Goal: Task Accomplishment & Management: Manage account settings

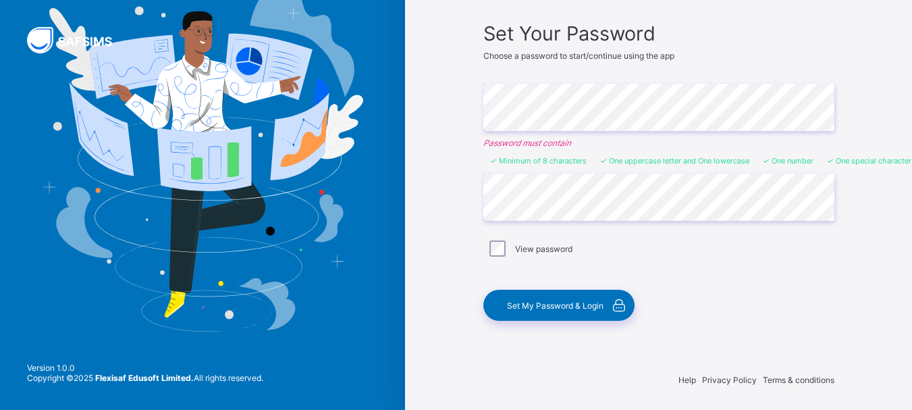
scroll to position [97, 0]
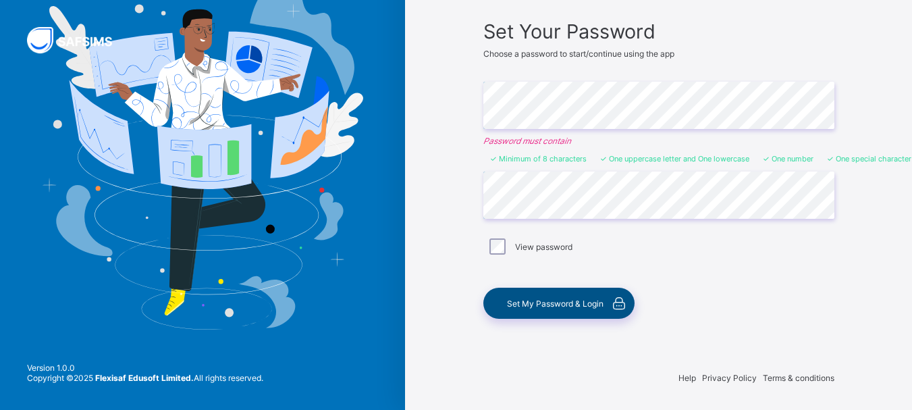
click at [544, 305] on span "Set My Password & Login" at bounding box center [555, 303] width 97 height 10
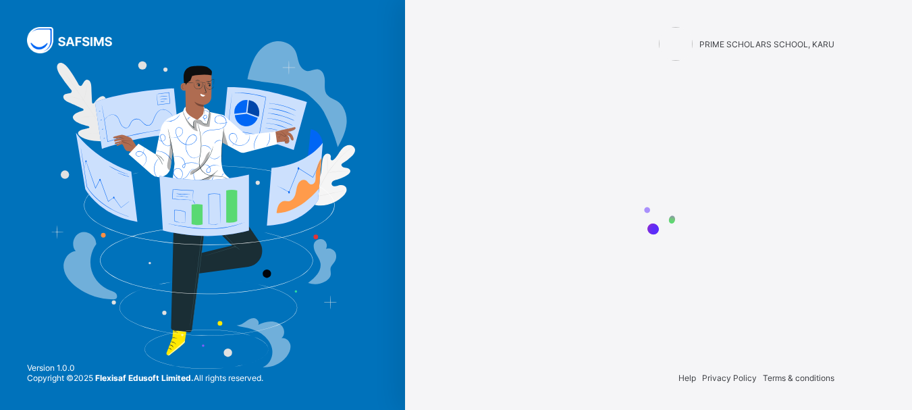
scroll to position [0, 0]
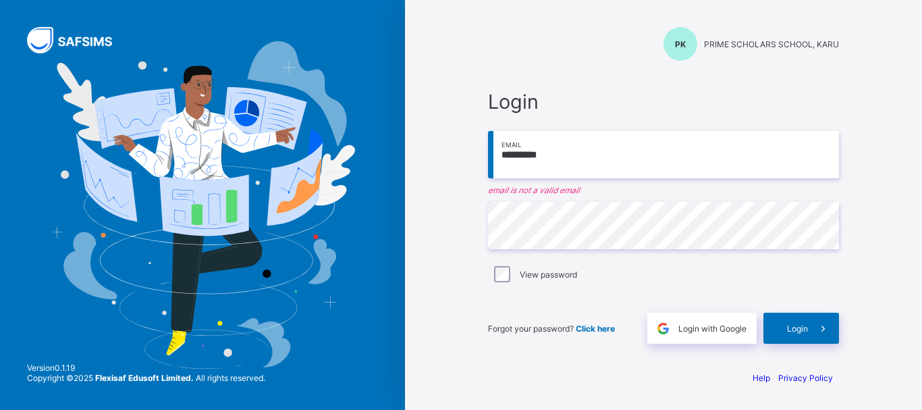
click at [583, 155] on input "*********" at bounding box center [663, 154] width 351 height 47
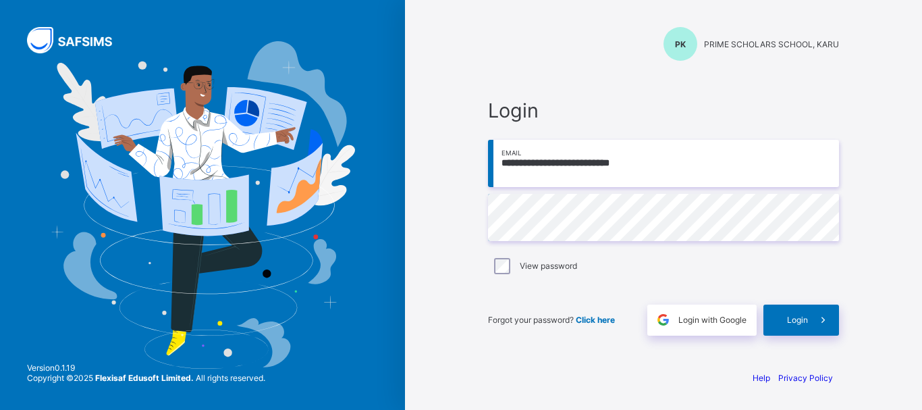
type input "**********"
click at [812, 322] on span at bounding box center [823, 320] width 31 height 31
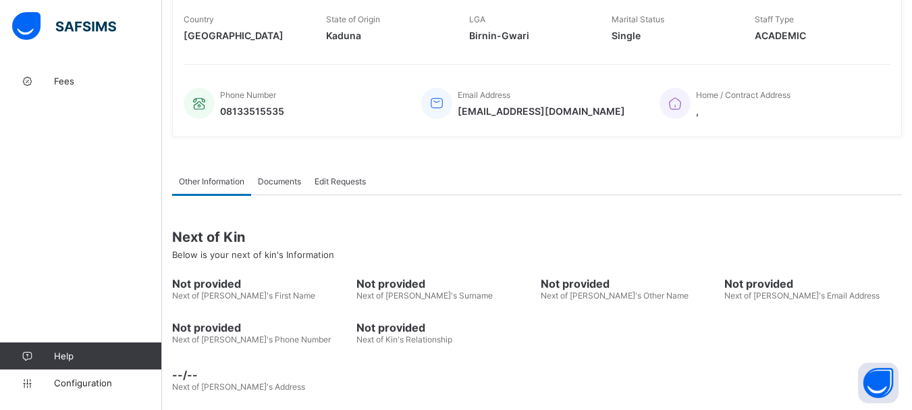
scroll to position [291, 0]
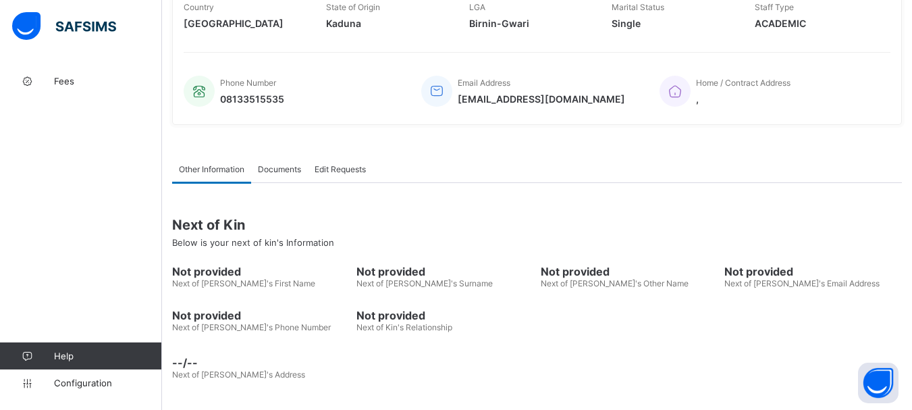
click at [240, 284] on span "Next of [PERSON_NAME]'s First Name" at bounding box center [243, 283] width 143 height 10
click at [206, 332] on span "Next of [PERSON_NAME]'s Phone Number" at bounding box center [251, 327] width 159 height 10
click at [72, 85] on span "Fees" at bounding box center [108, 81] width 108 height 11
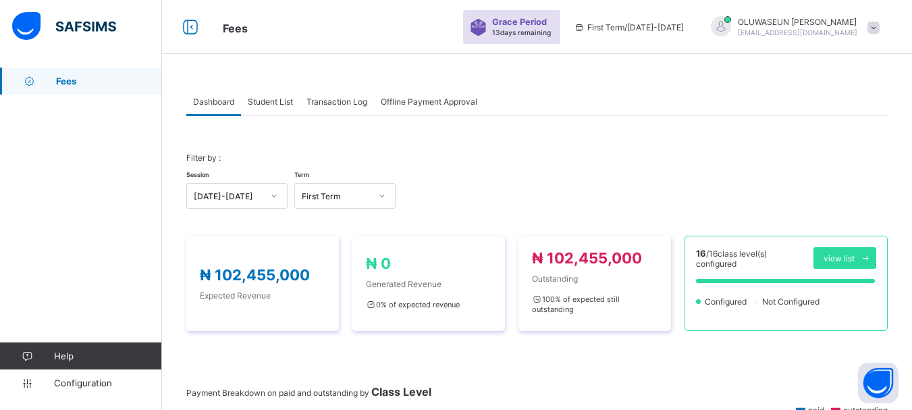
click at [272, 104] on span "Student List" at bounding box center [270, 102] width 45 height 10
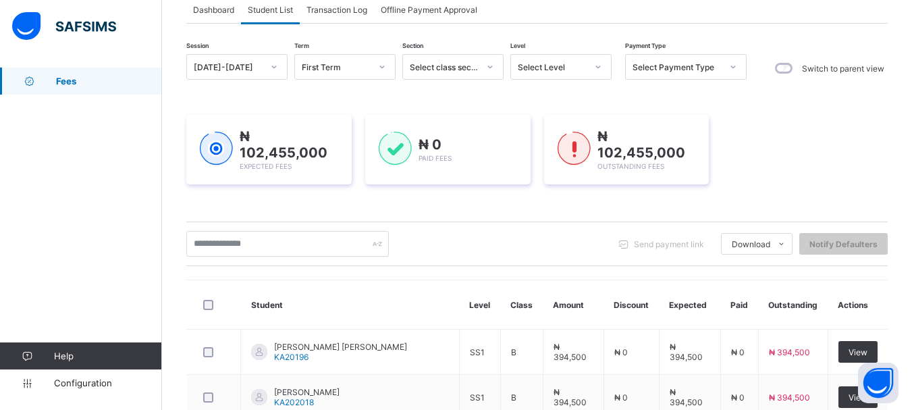
scroll to position [219, 0]
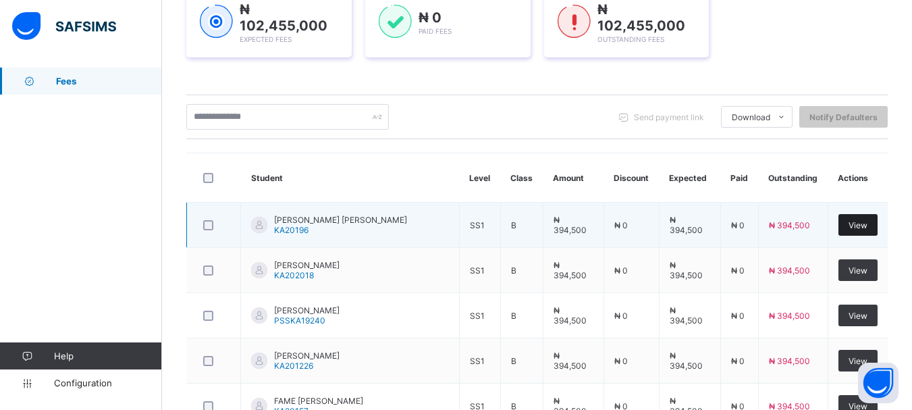
click at [866, 220] on span "View" at bounding box center [858, 225] width 19 height 10
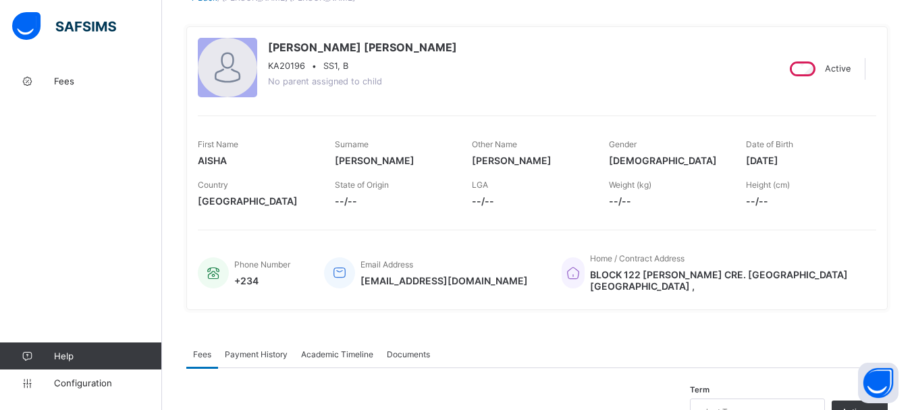
scroll to position [84, 0]
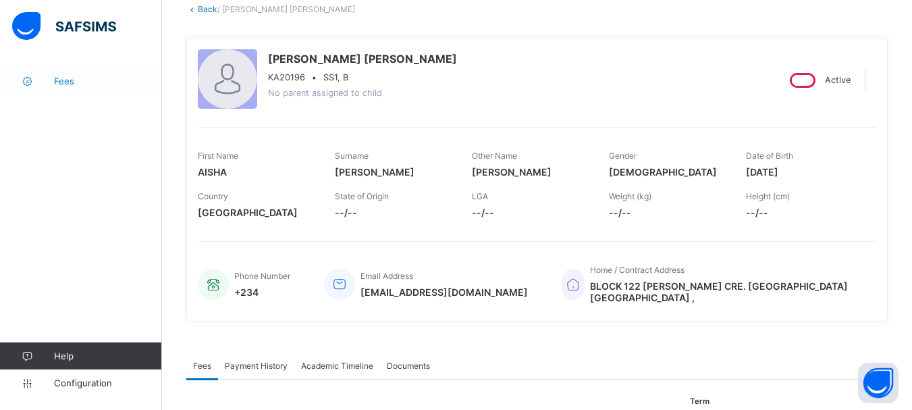
click at [90, 78] on span "Fees" at bounding box center [108, 81] width 108 height 11
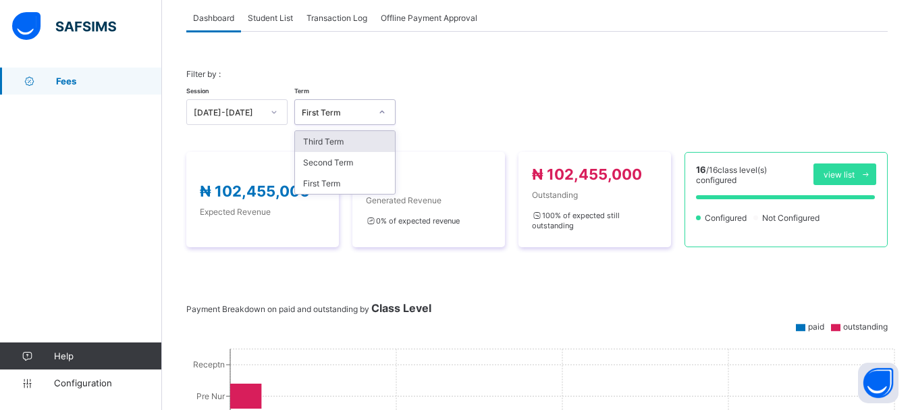
click at [379, 113] on icon at bounding box center [382, 112] width 8 height 14
click at [341, 181] on div "First Term" at bounding box center [345, 183] width 100 height 21
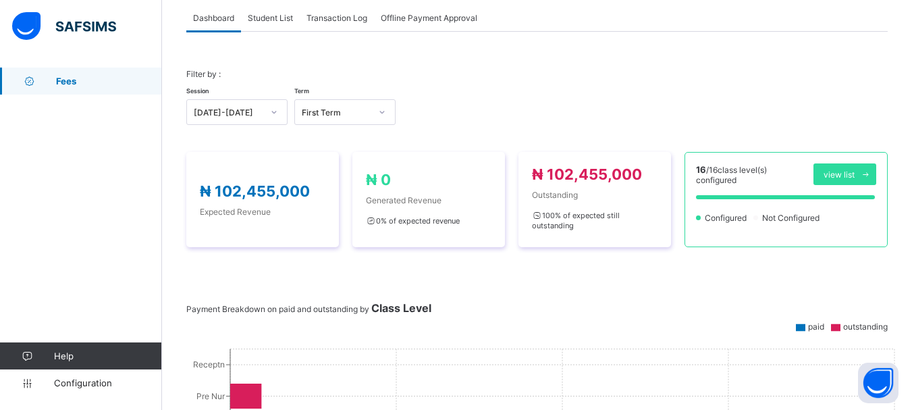
click at [268, 20] on span "Student List" at bounding box center [270, 18] width 45 height 10
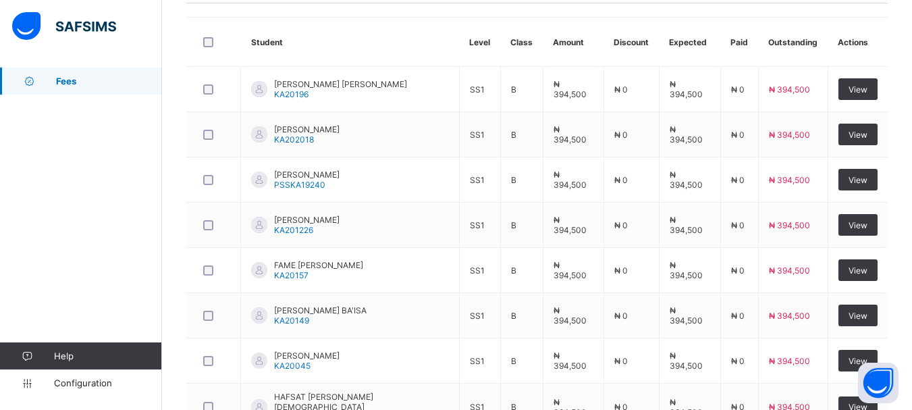
scroll to position [543, 0]
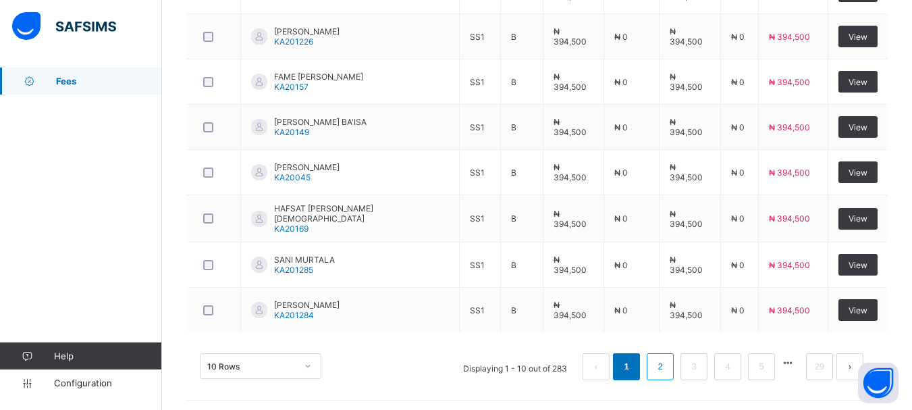
click at [660, 363] on li "2" at bounding box center [660, 366] width 27 height 27
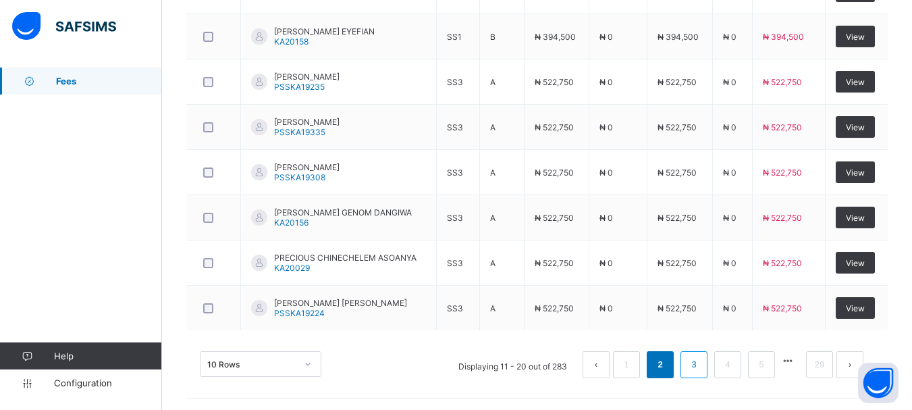
click at [700, 366] on link "3" at bounding box center [693, 365] width 13 height 18
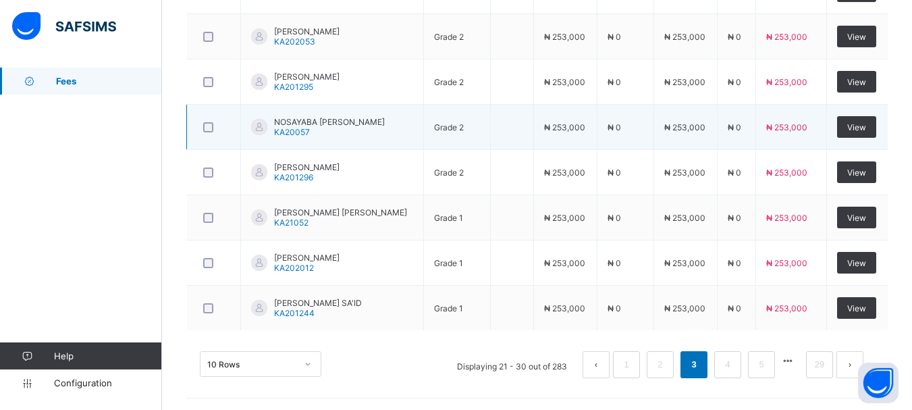
click at [342, 126] on div "NOSAYABA [PERSON_NAME] KA20057" at bounding box center [329, 127] width 111 height 20
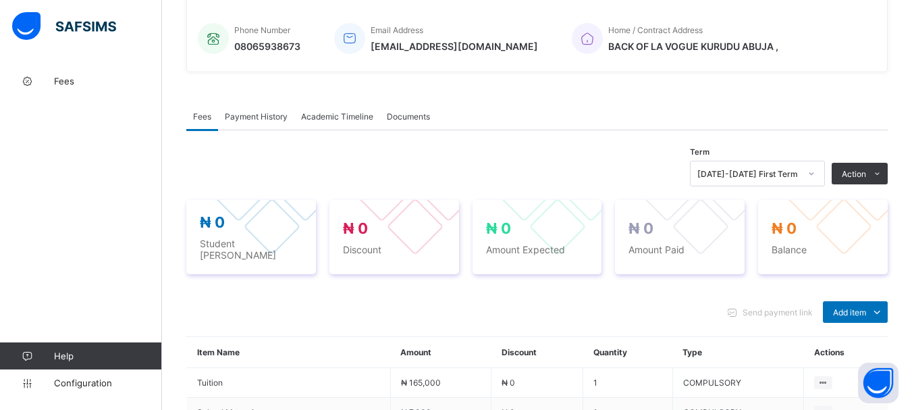
scroll to position [543, 0]
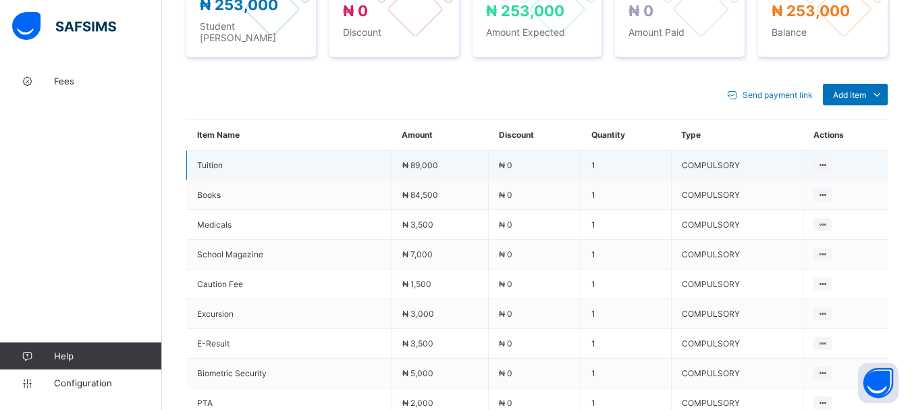
click at [524, 157] on td "₦ 0" at bounding box center [535, 166] width 93 height 30
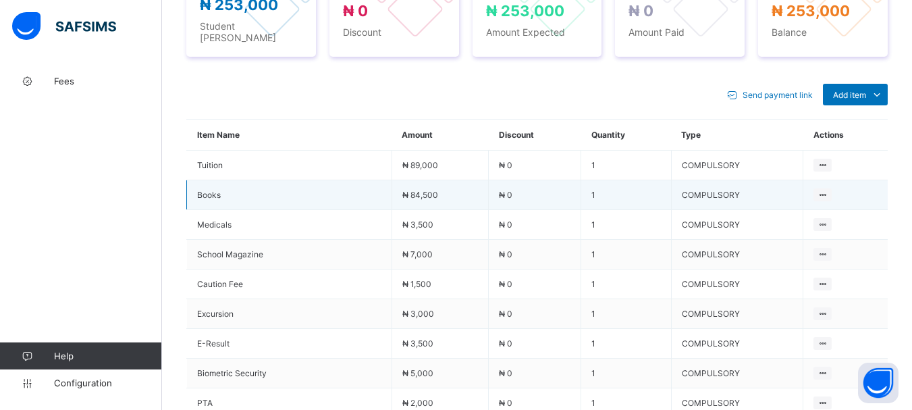
click at [525, 186] on td "₦ 0" at bounding box center [535, 195] width 93 height 30
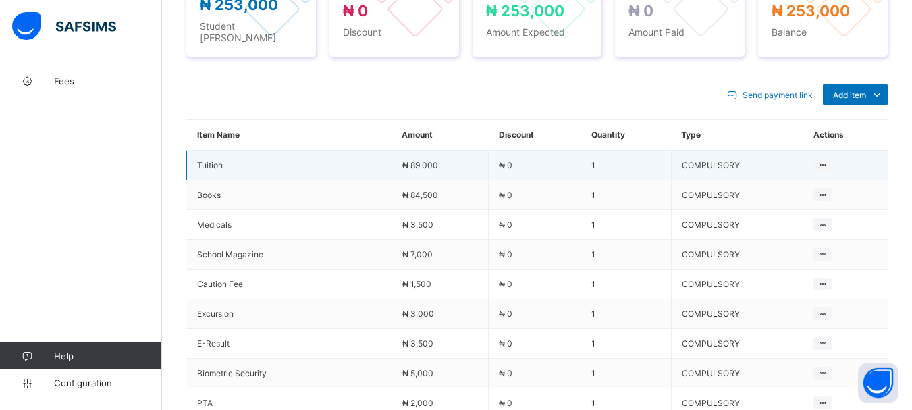
click at [513, 160] on span "₦ 0" at bounding box center [506, 165] width 14 height 10
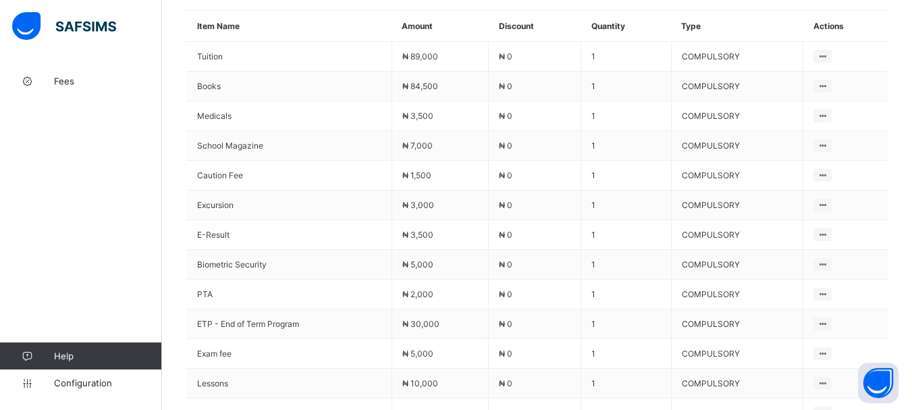
scroll to position [534, 0]
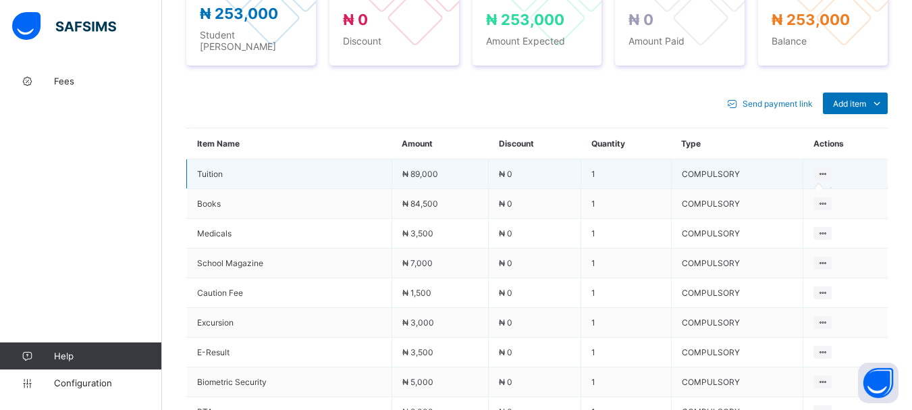
click at [829, 170] on icon at bounding box center [822, 174] width 11 height 10
click at [829, 169] on icon at bounding box center [822, 174] width 11 height 10
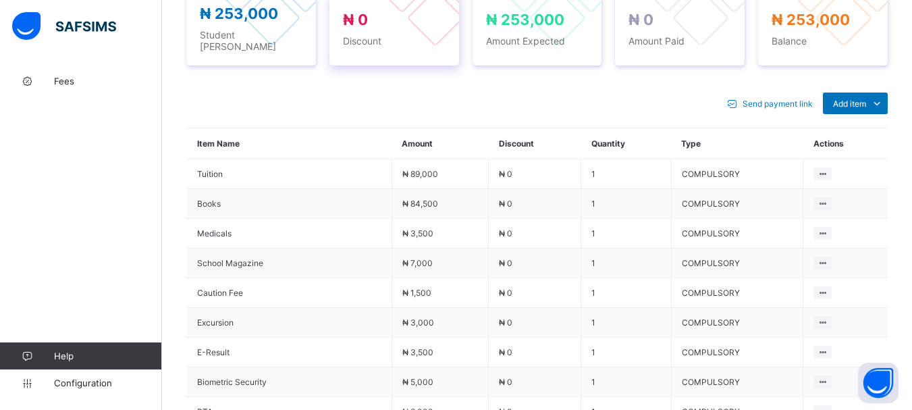
click at [397, 26] on div "₦ 0 Discount" at bounding box center [394, 29] width 103 height 36
click at [367, 16] on span "₦ 0" at bounding box center [355, 20] width 25 height 18
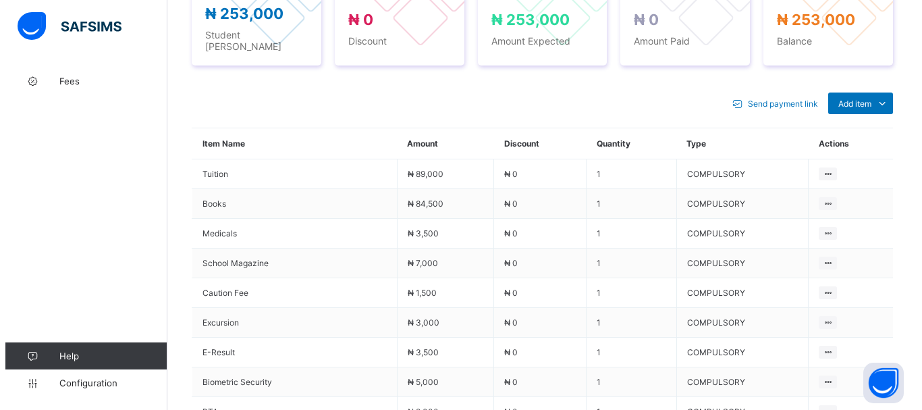
scroll to position [176, 0]
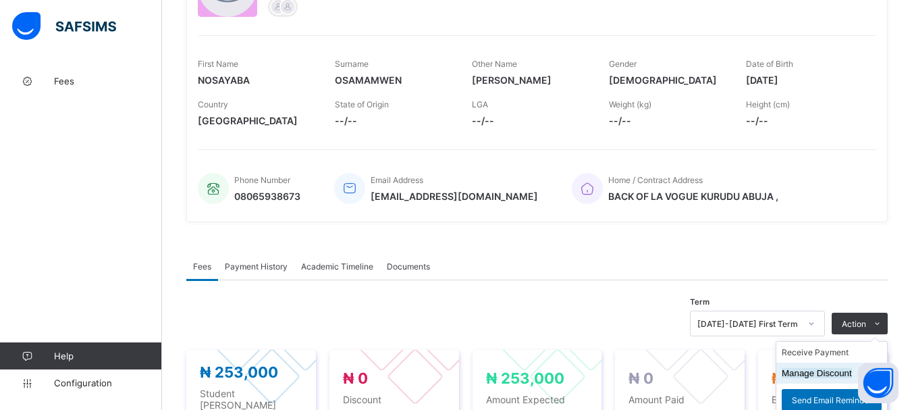
click at [813, 377] on button "Manage Discount" at bounding box center [817, 373] width 70 height 10
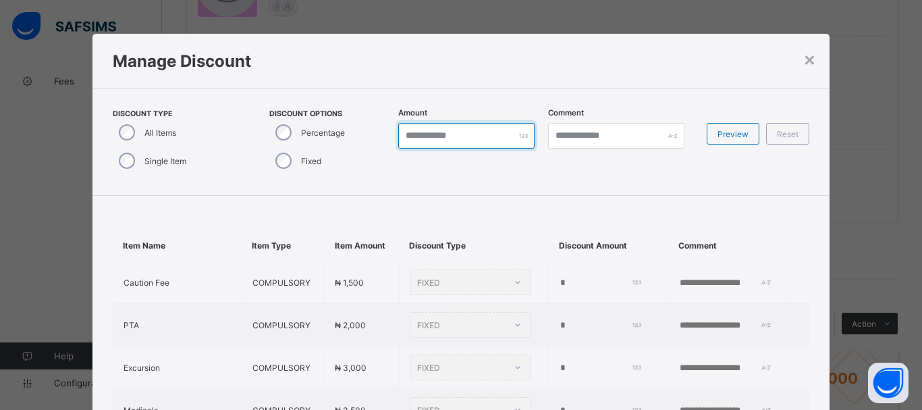
click at [421, 140] on input "*" at bounding box center [466, 136] width 136 height 26
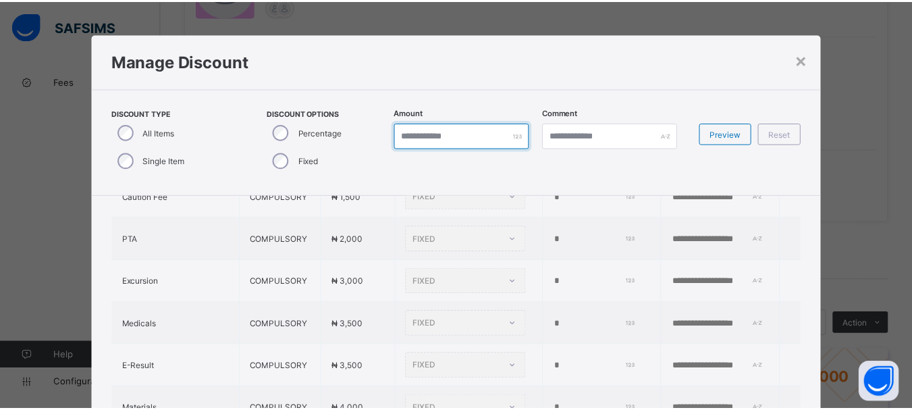
scroll to position [0, 0]
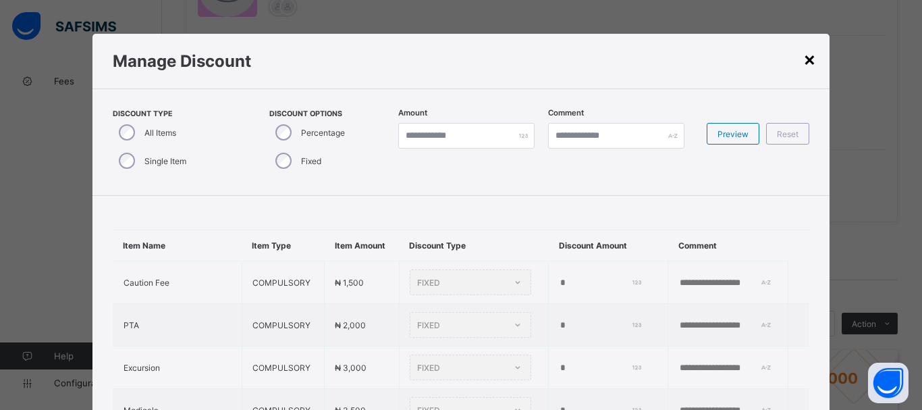
click at [810, 62] on div "×" at bounding box center [810, 58] width 13 height 23
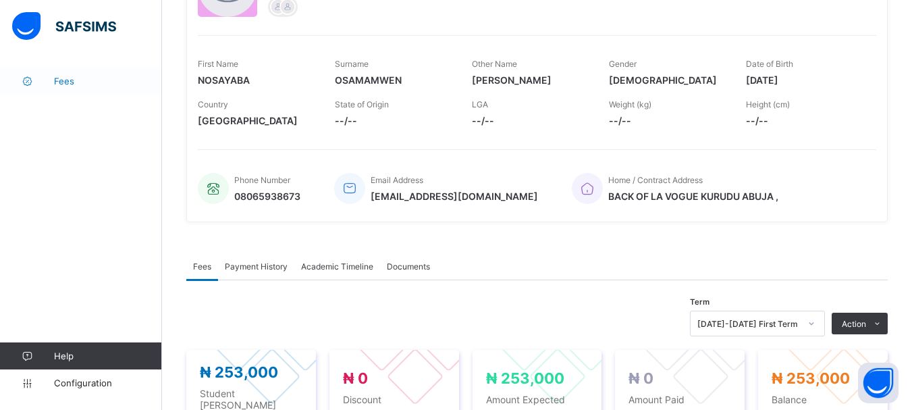
click at [61, 78] on span "Fees" at bounding box center [108, 81] width 108 height 11
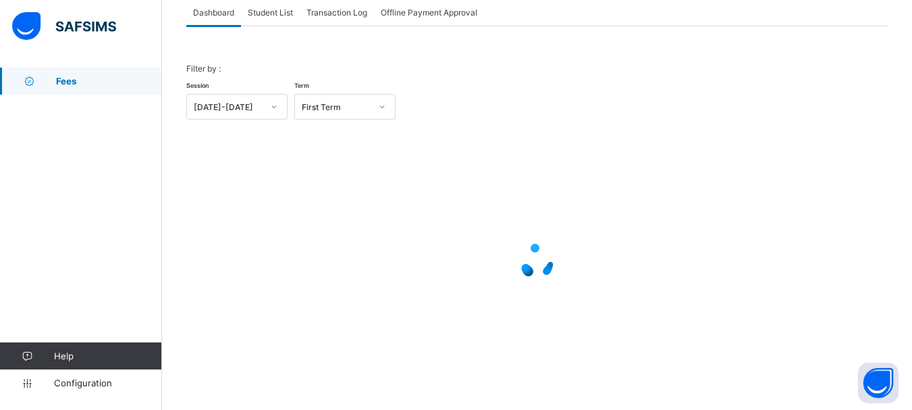
scroll to position [89, 0]
click at [353, 12] on span "Transaction Log" at bounding box center [337, 12] width 61 height 10
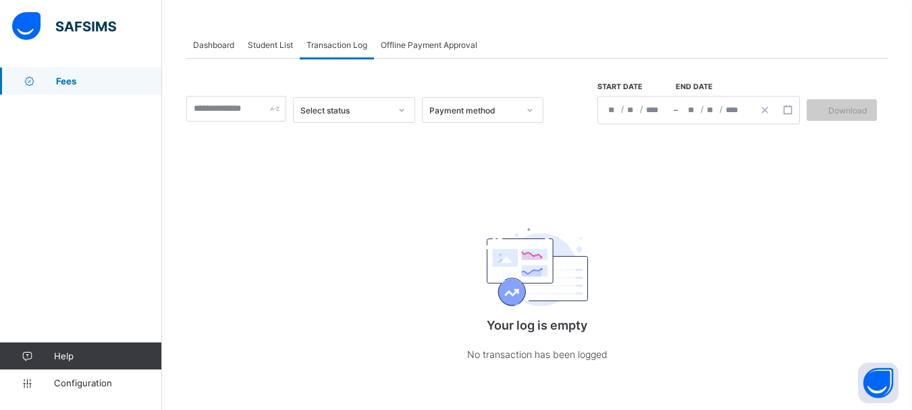
scroll to position [57, 0]
click at [411, 43] on span "Offline Payment Approval" at bounding box center [429, 45] width 97 height 10
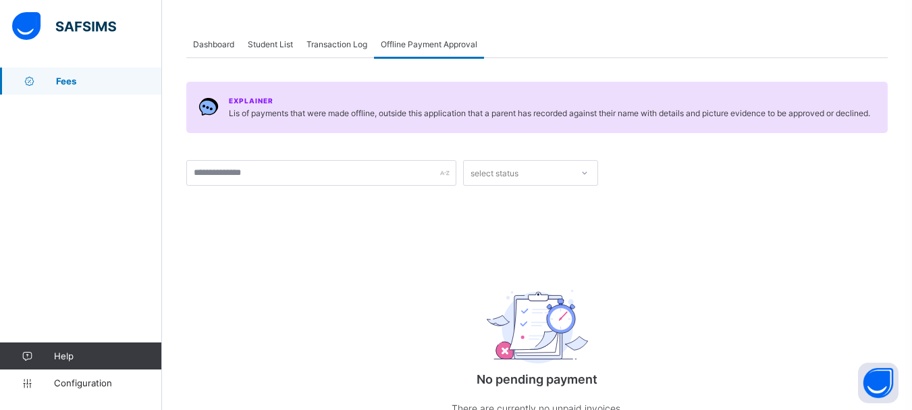
scroll to position [89, 0]
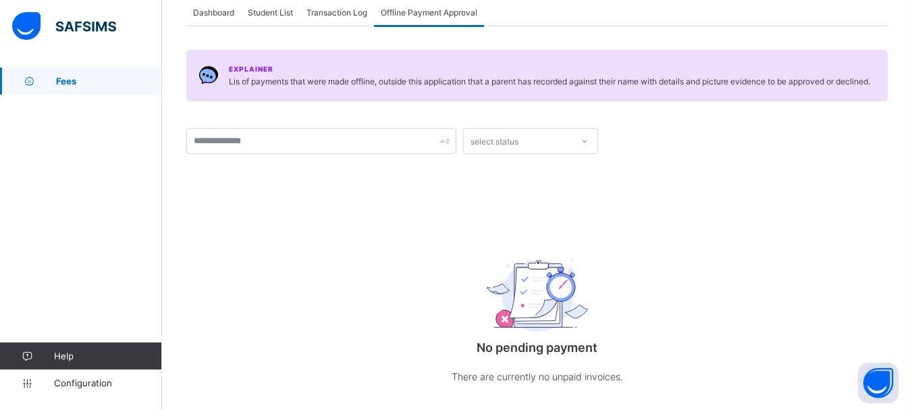
click at [212, 9] on span "Dashboard" at bounding box center [213, 12] width 41 height 10
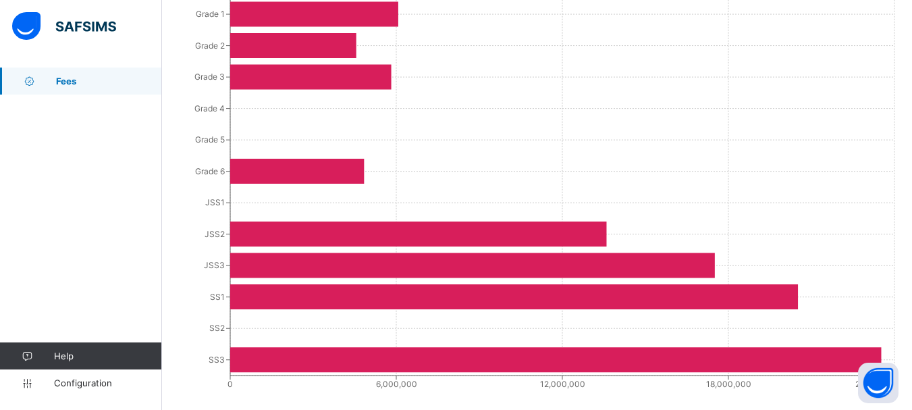
scroll to position [581, 0]
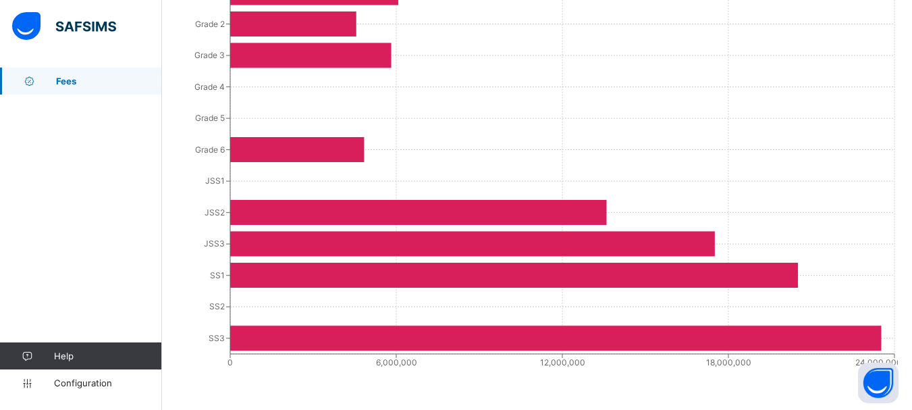
drag, startPoint x: 873, startPoint y: 386, endPoint x: 822, endPoint y: 402, distance: 53.8
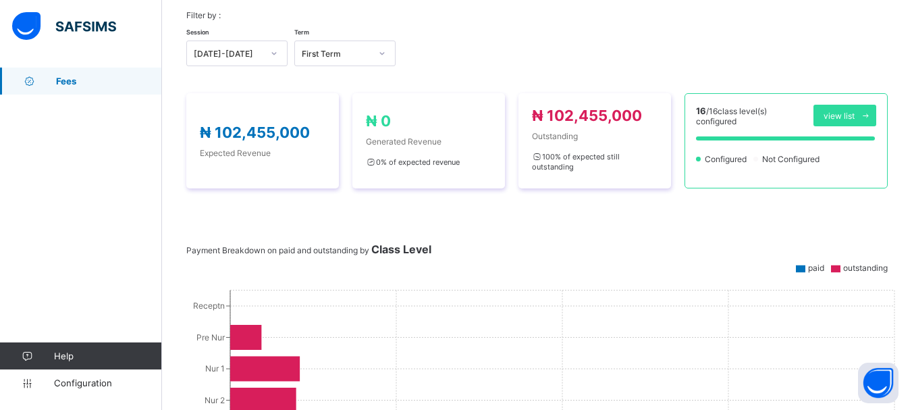
scroll to position [146, 0]
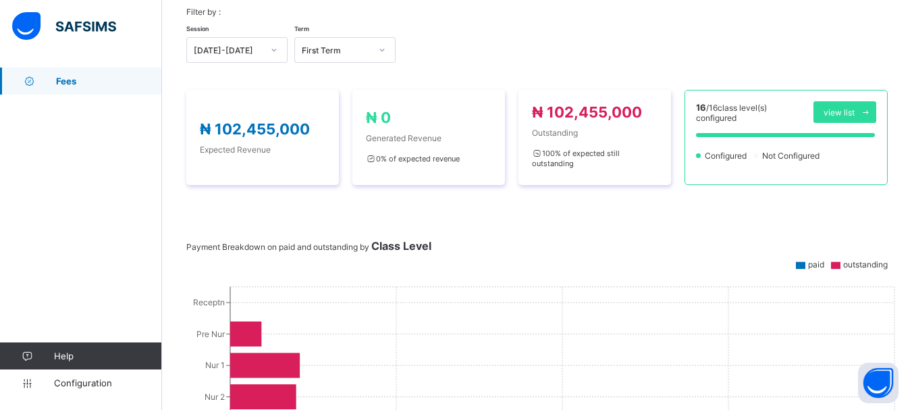
click at [798, 267] on icon at bounding box center [800, 264] width 9 height 7
click at [798, 264] on icon at bounding box center [800, 264] width 9 height 7
click at [837, 265] on icon at bounding box center [835, 264] width 9 height 7
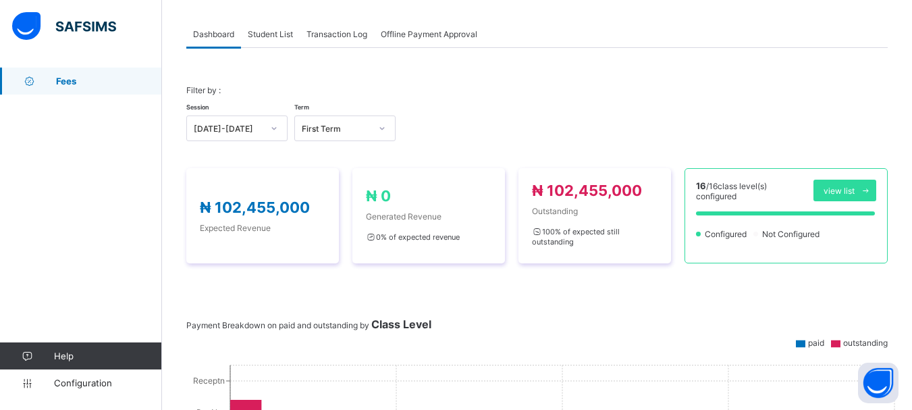
scroll to position [0, 0]
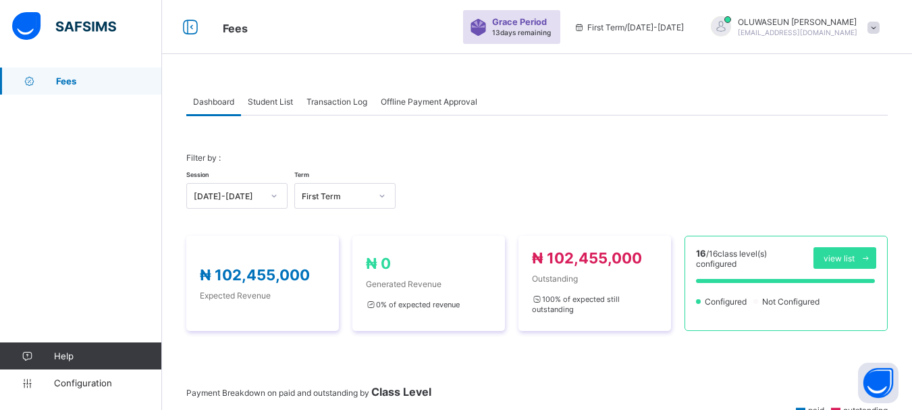
click at [276, 107] on div "Student List" at bounding box center [270, 101] width 59 height 27
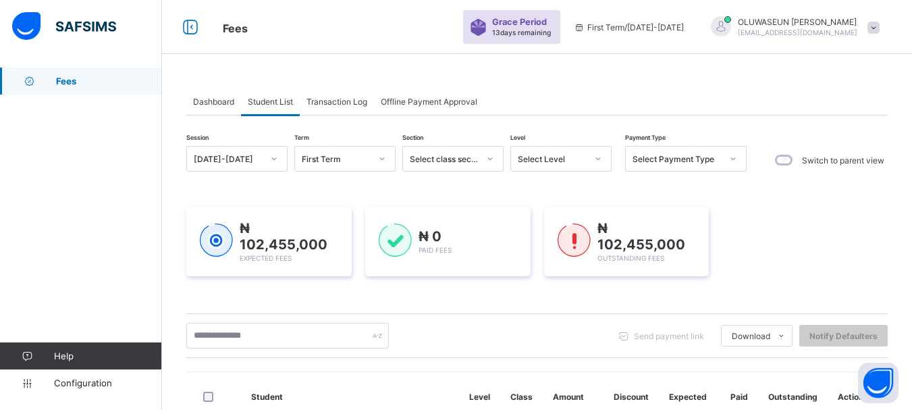
click at [490, 157] on icon at bounding box center [490, 159] width 8 height 14
click at [598, 159] on icon at bounding box center [598, 158] width 5 height 3
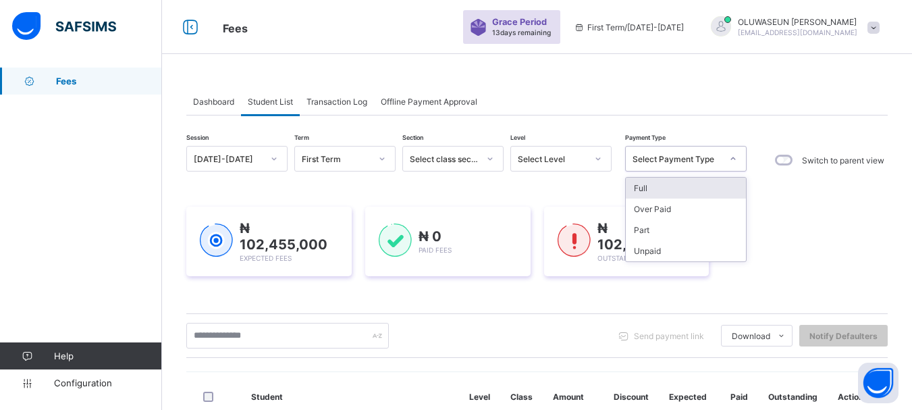
click at [734, 159] on icon at bounding box center [733, 159] width 8 height 14
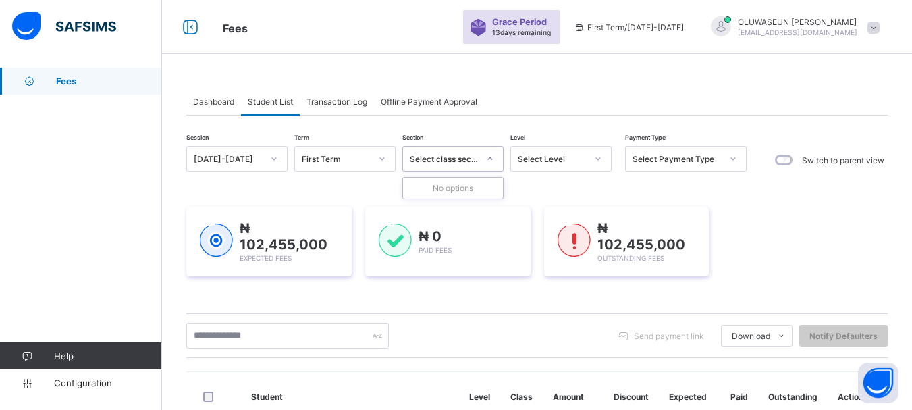
click at [491, 159] on icon at bounding box center [490, 159] width 8 height 14
click at [595, 159] on icon at bounding box center [598, 159] width 8 height 14
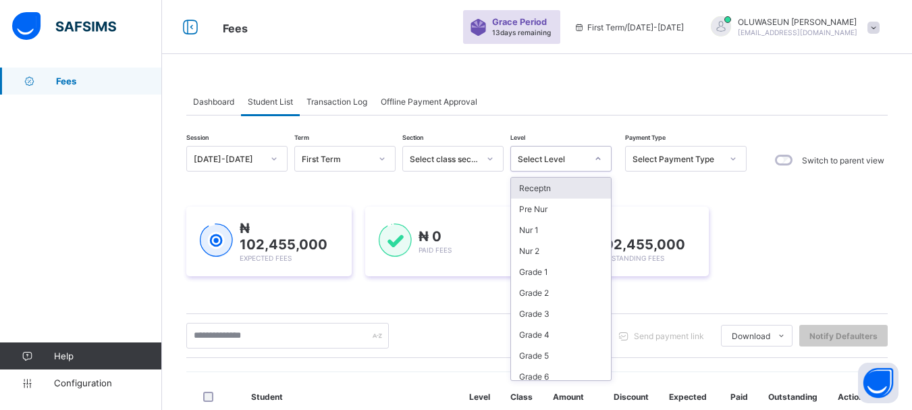
click at [544, 190] on div "Receptn" at bounding box center [561, 188] width 100 height 21
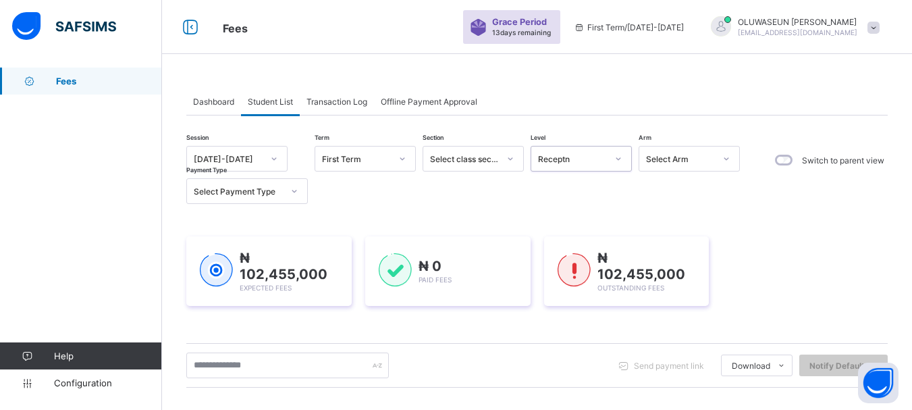
click at [619, 159] on icon at bounding box center [619, 159] width 8 height 14
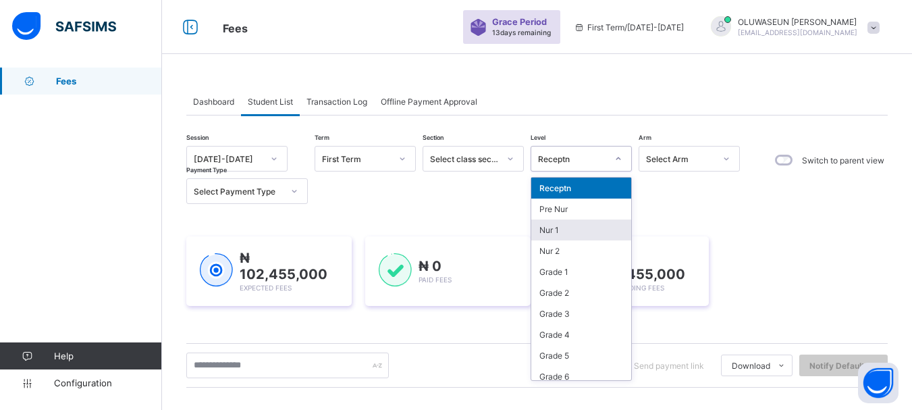
click at [561, 224] on div "Nur 1" at bounding box center [581, 229] width 100 height 21
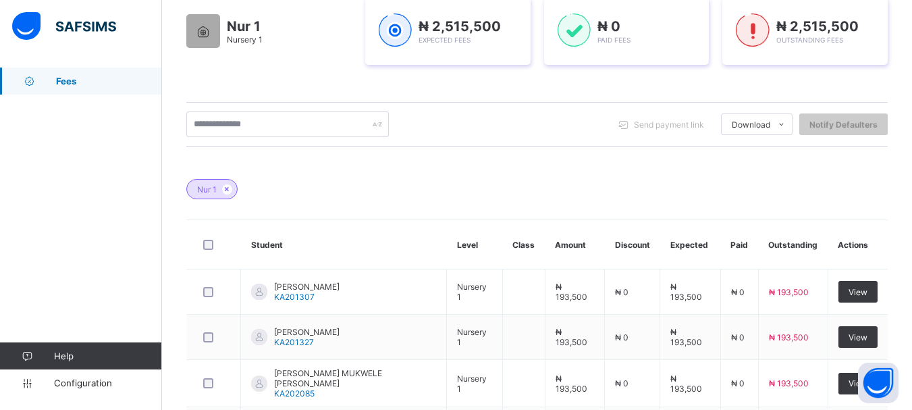
scroll to position [259, 0]
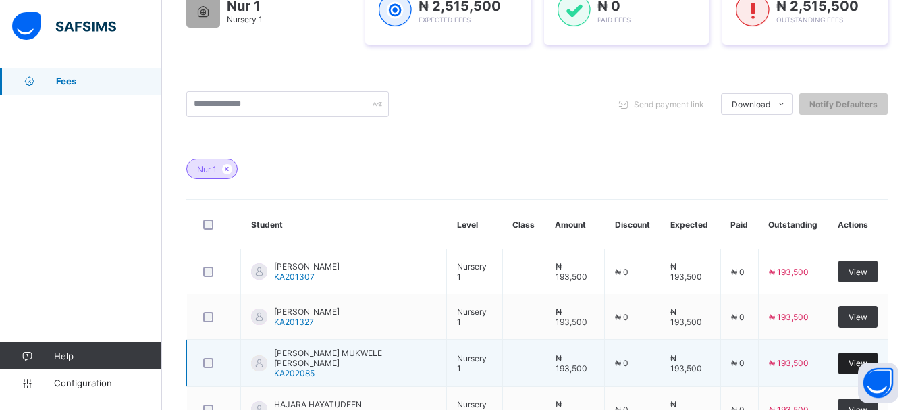
click at [851, 356] on div "View" at bounding box center [858, 364] width 39 height 22
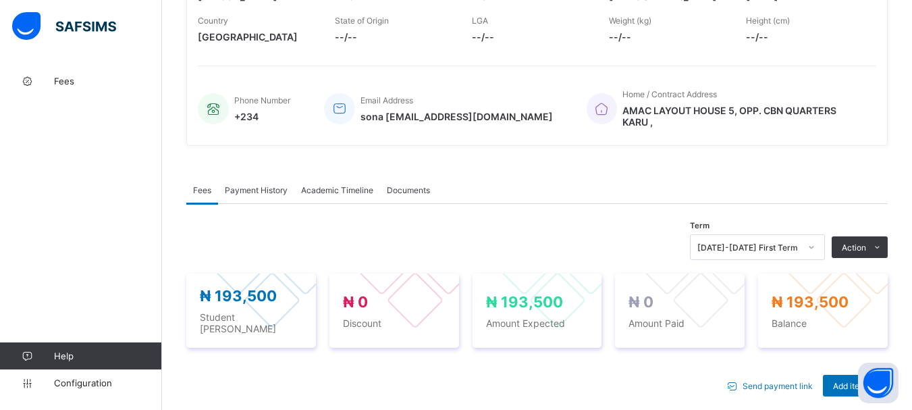
click at [262, 186] on span "Payment History" at bounding box center [256, 190] width 63 height 10
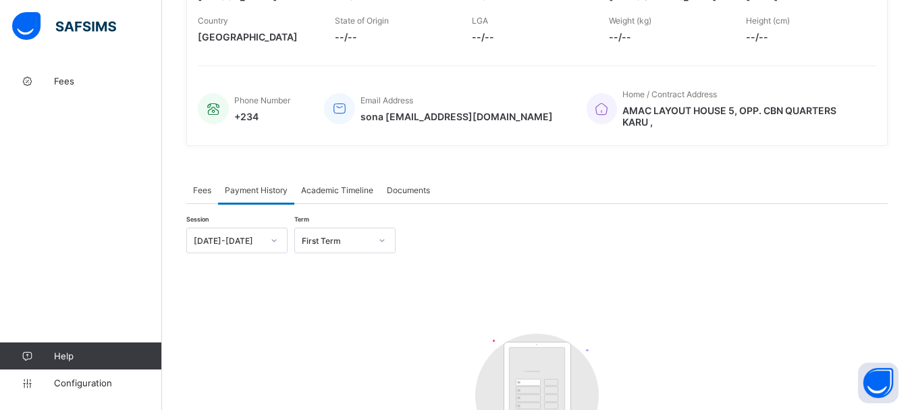
click at [196, 185] on span "Fees" at bounding box center [202, 190] width 18 height 10
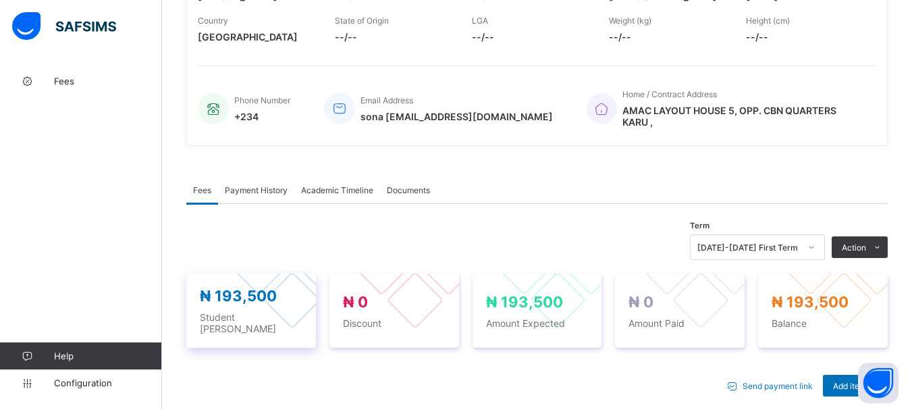
click at [241, 315] on span "Student [PERSON_NAME]" at bounding box center [251, 322] width 103 height 23
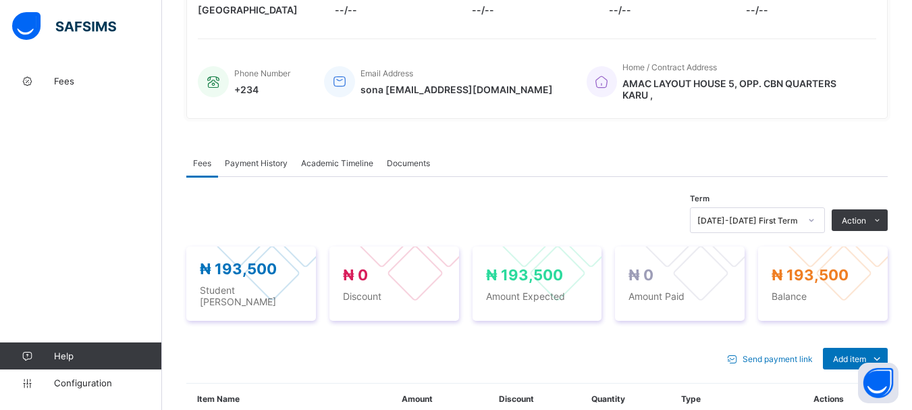
scroll to position [388, 0]
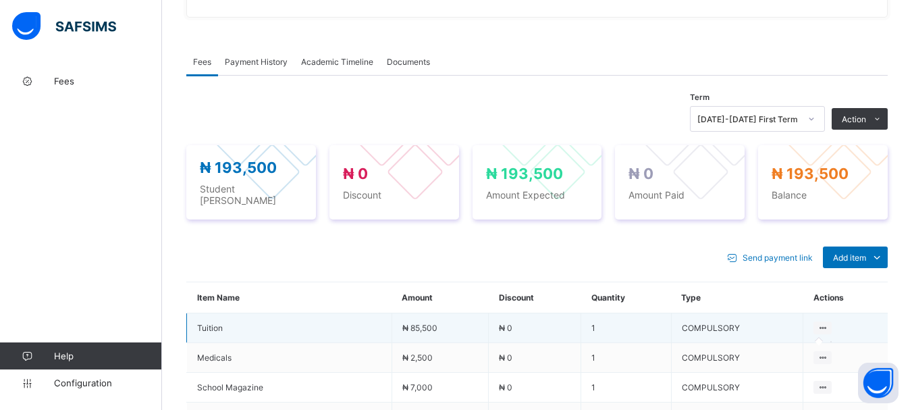
click at [829, 323] on icon at bounding box center [822, 328] width 11 height 10
click at [221, 323] on span "Tuition" at bounding box center [289, 328] width 184 height 10
click at [438, 323] on span "₦ 85,500" at bounding box center [419, 328] width 35 height 10
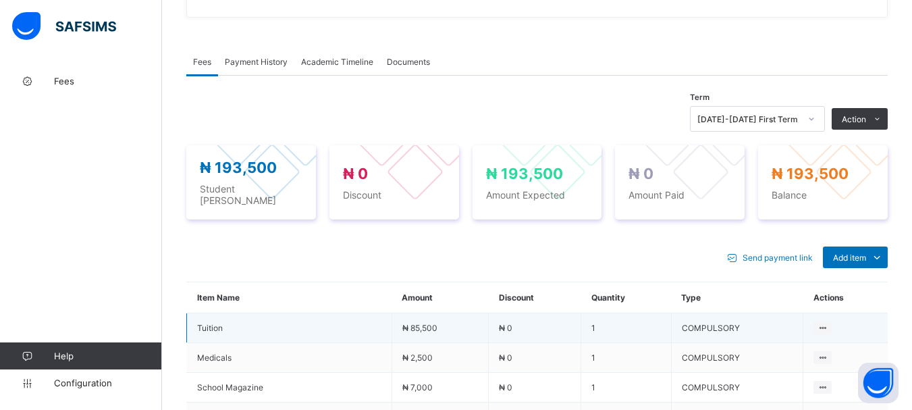
click at [523, 313] on td "₦ 0" at bounding box center [535, 328] width 93 height 30
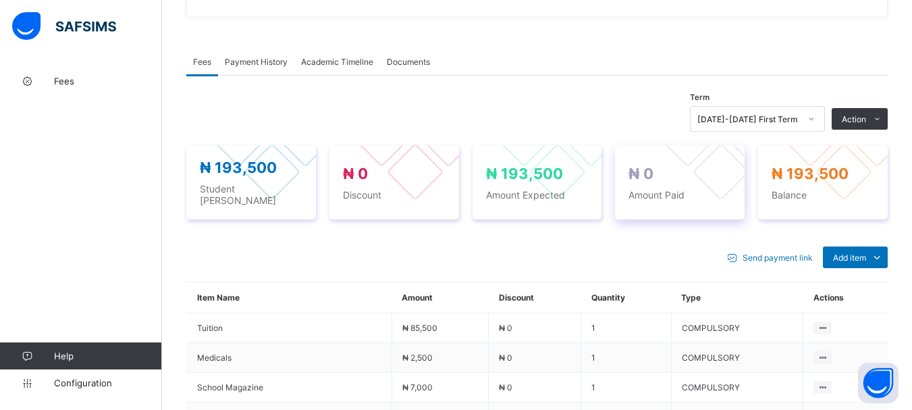
click at [654, 165] on span "₦ 0" at bounding box center [641, 174] width 25 height 18
click at [652, 165] on span "₦ 0" at bounding box center [641, 174] width 25 height 18
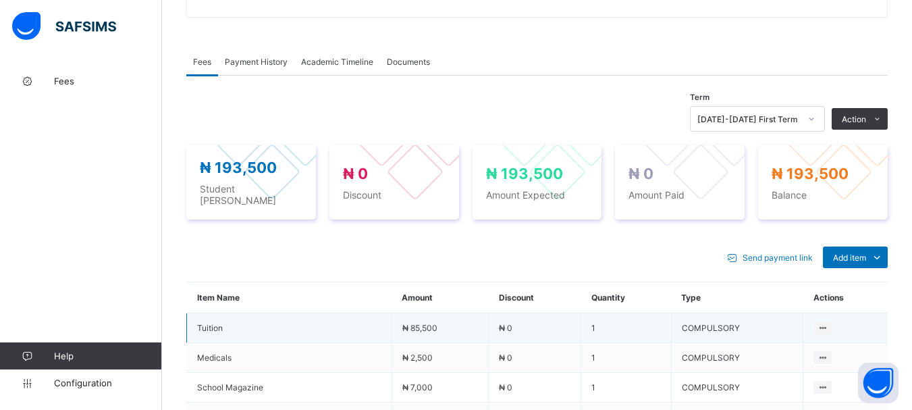
click at [713, 315] on td "COMPULSORY" at bounding box center [737, 328] width 132 height 30
click at [829, 323] on icon at bounding box center [822, 328] width 11 height 10
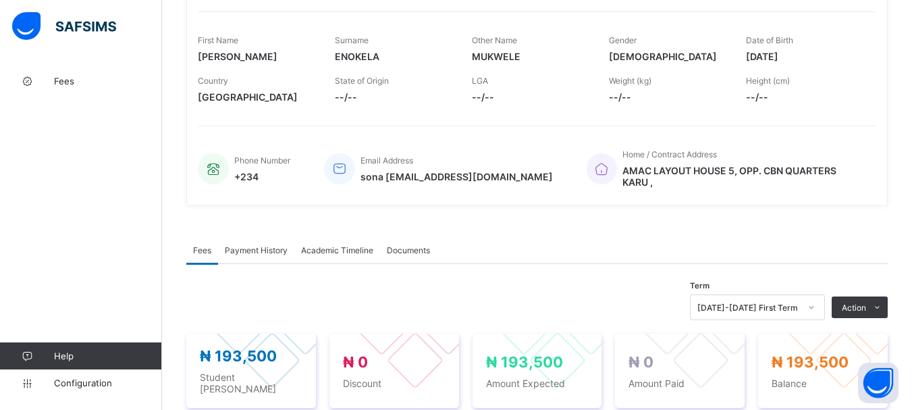
scroll to position [195, 0]
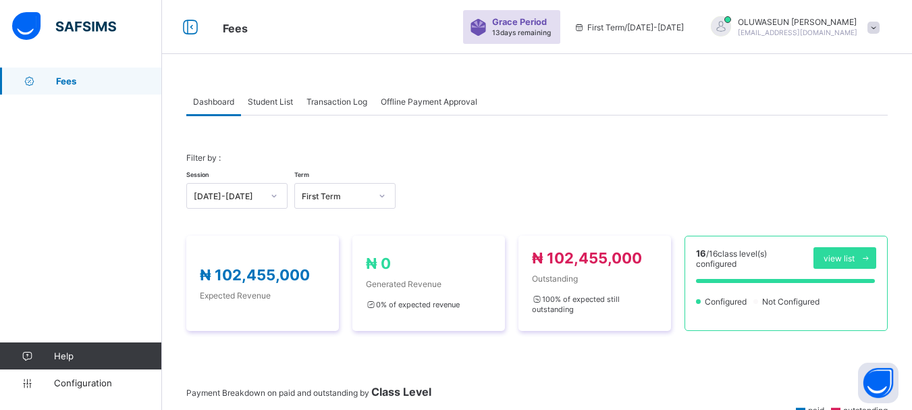
click at [273, 109] on div "Student List" at bounding box center [270, 101] width 59 height 27
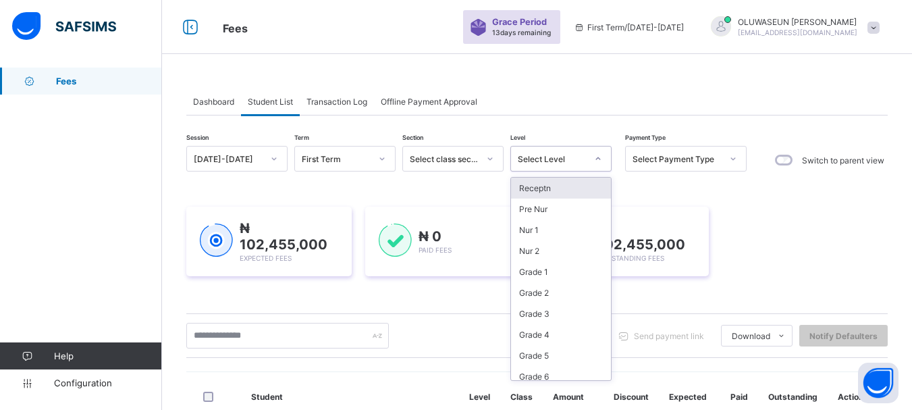
click at [597, 158] on icon at bounding box center [598, 159] width 8 height 14
click at [534, 214] on div "Pre Nur" at bounding box center [561, 209] width 100 height 21
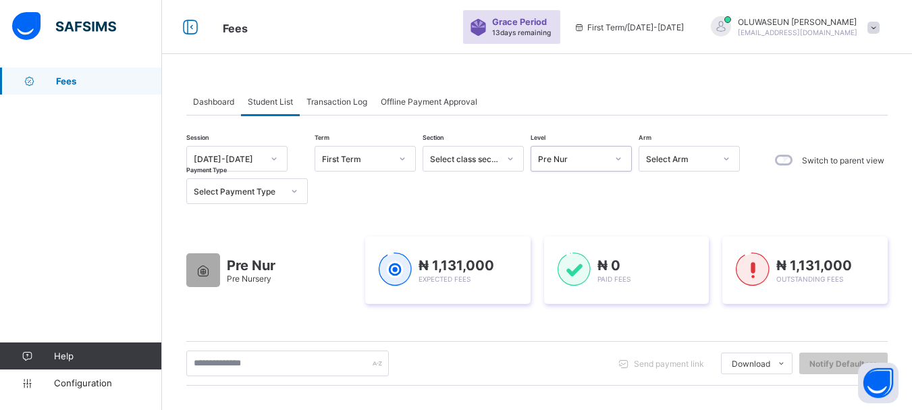
scroll to position [359, 0]
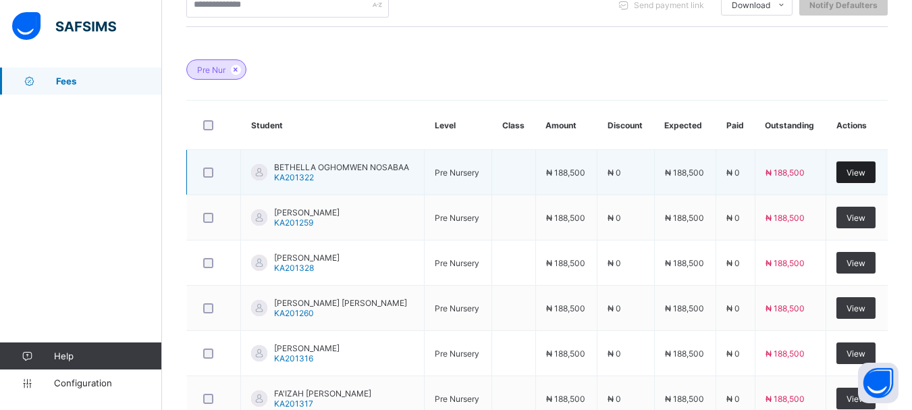
click at [859, 173] on span "View" at bounding box center [856, 172] width 19 height 10
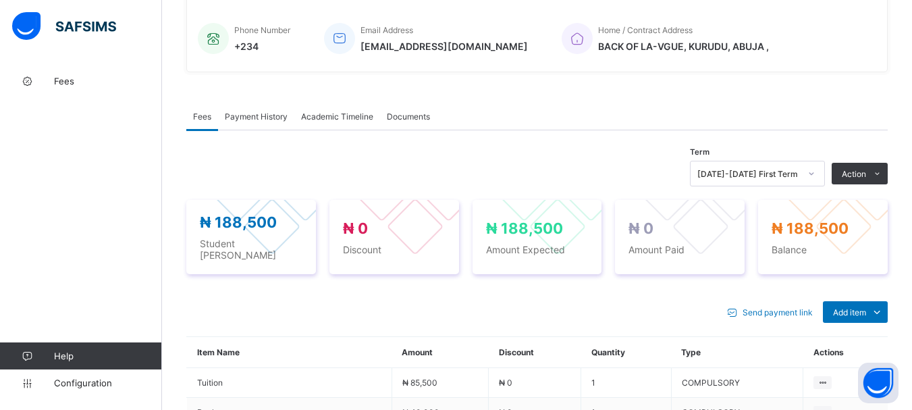
scroll to position [359, 0]
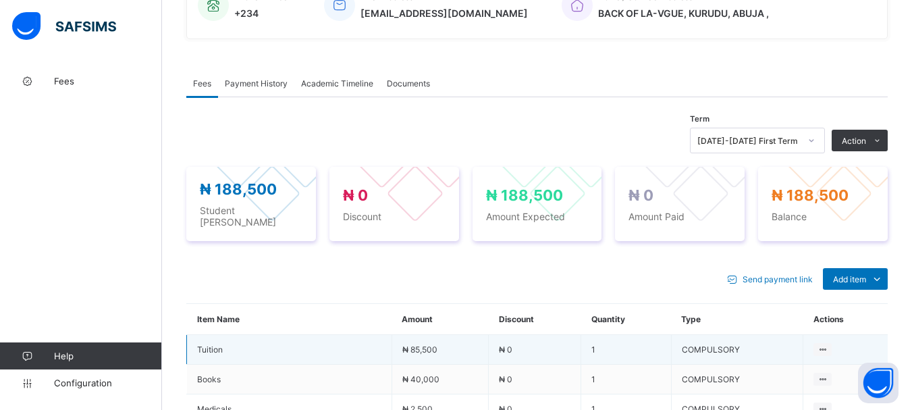
click at [454, 348] on td "₦ 85,500" at bounding box center [440, 350] width 97 height 30
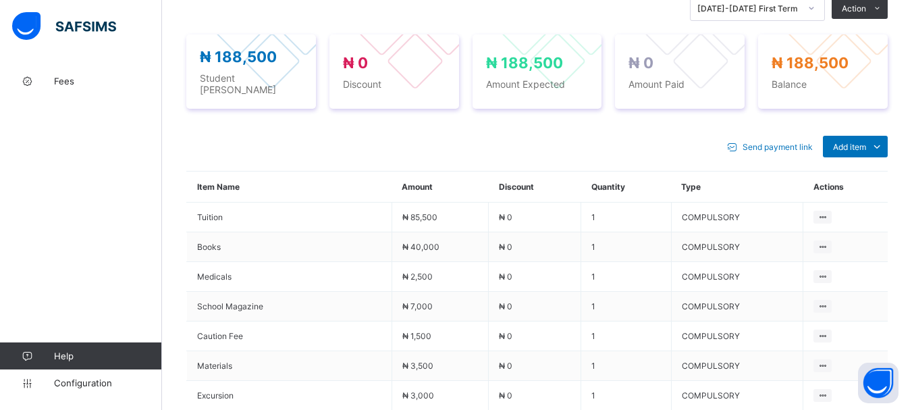
scroll to position [481, 0]
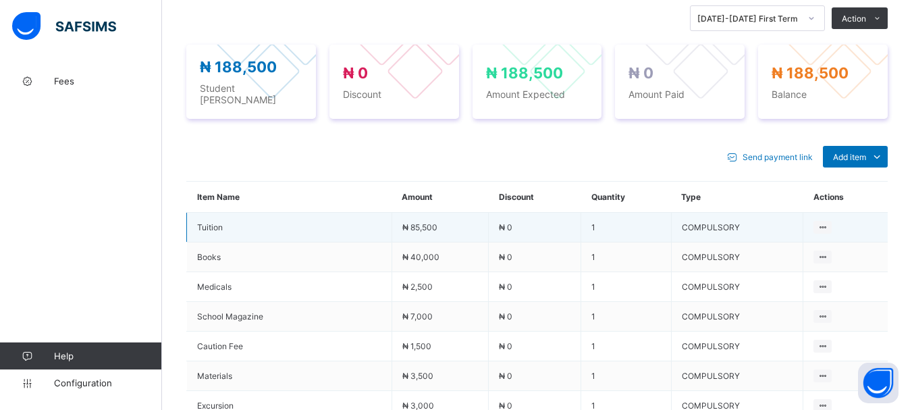
click at [513, 222] on span "₦ 0" at bounding box center [506, 227] width 14 height 10
click at [521, 221] on td "₦ 0" at bounding box center [535, 228] width 93 height 30
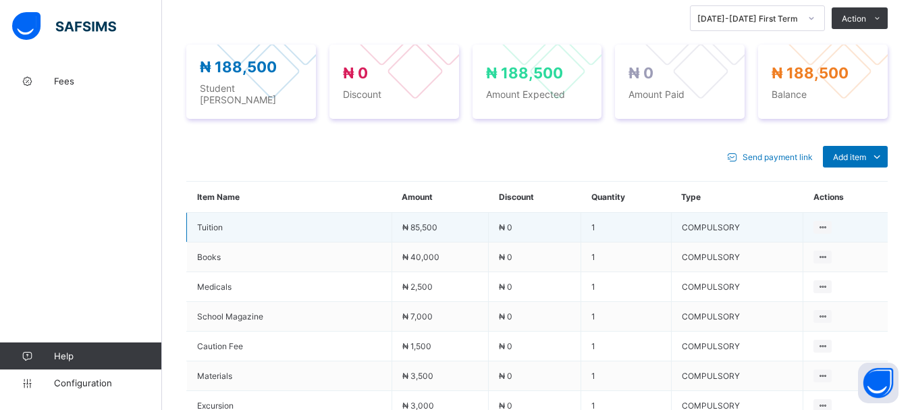
click at [521, 221] on td "₦ 0" at bounding box center [535, 228] width 93 height 30
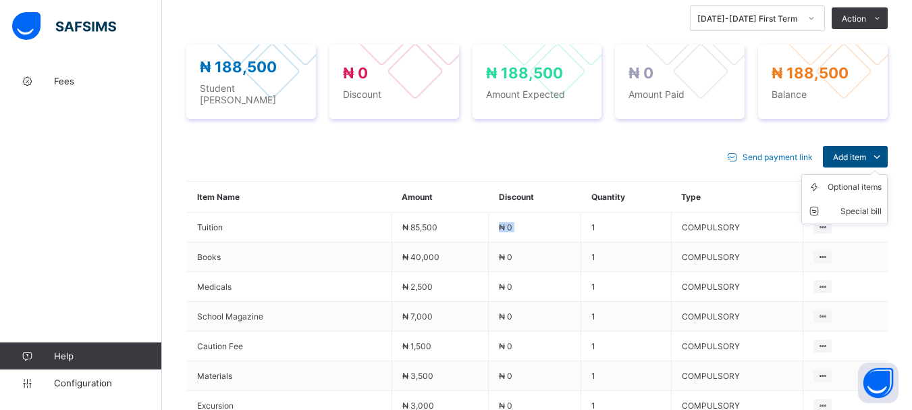
click at [885, 151] on icon at bounding box center [877, 157] width 15 height 14
click at [882, 180] on div "Optional items" at bounding box center [855, 187] width 54 height 14
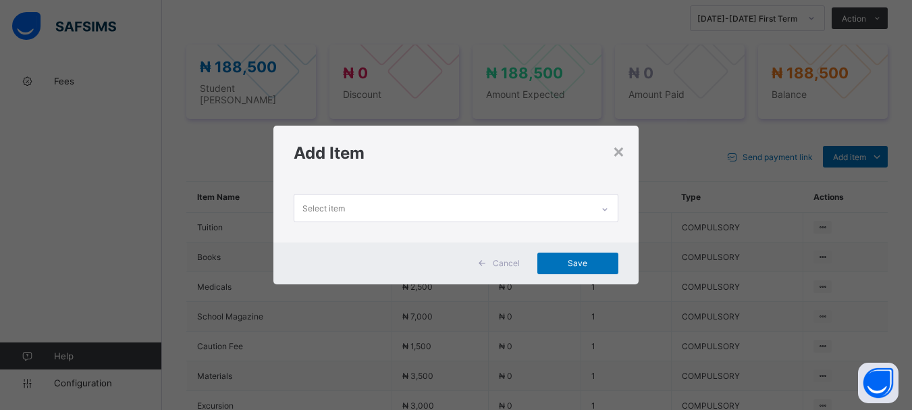
click at [513, 261] on span "Cancel" at bounding box center [506, 263] width 27 height 10
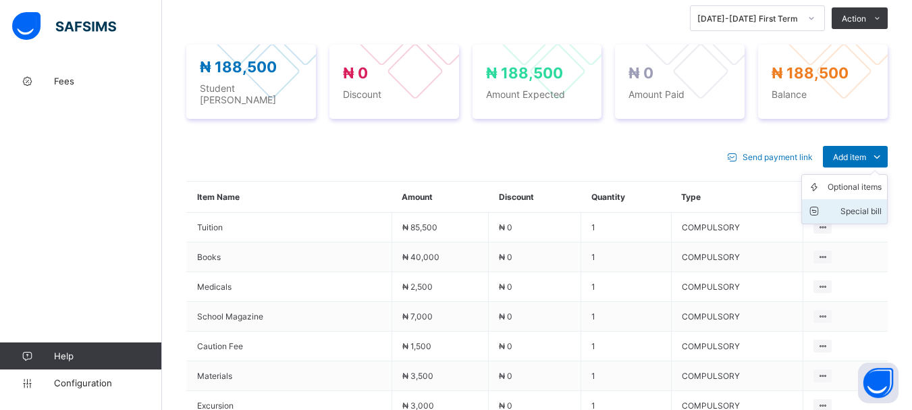
click at [878, 205] on div "Special bill" at bounding box center [855, 212] width 54 height 14
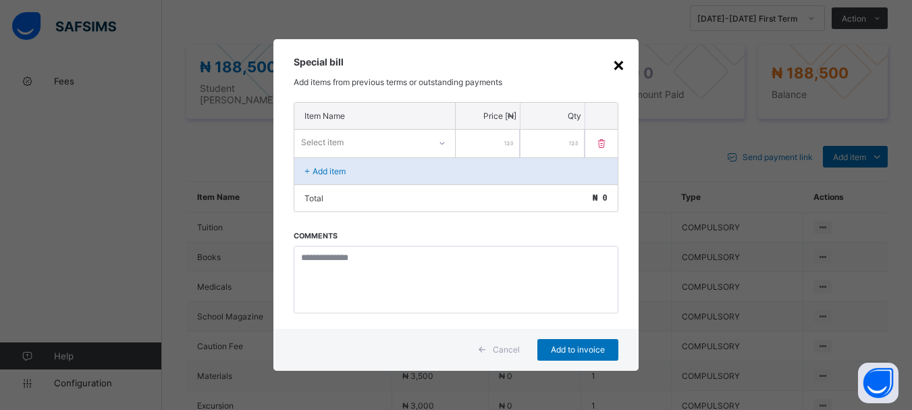
click at [623, 61] on div "×" at bounding box center [619, 64] width 13 height 23
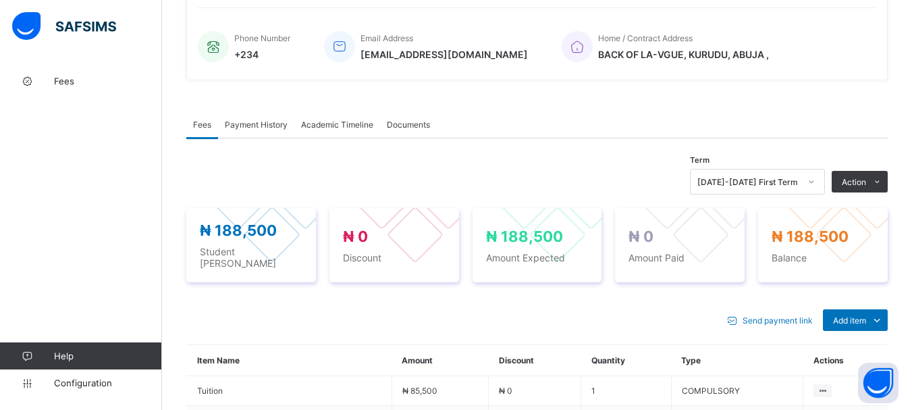
scroll to position [321, 0]
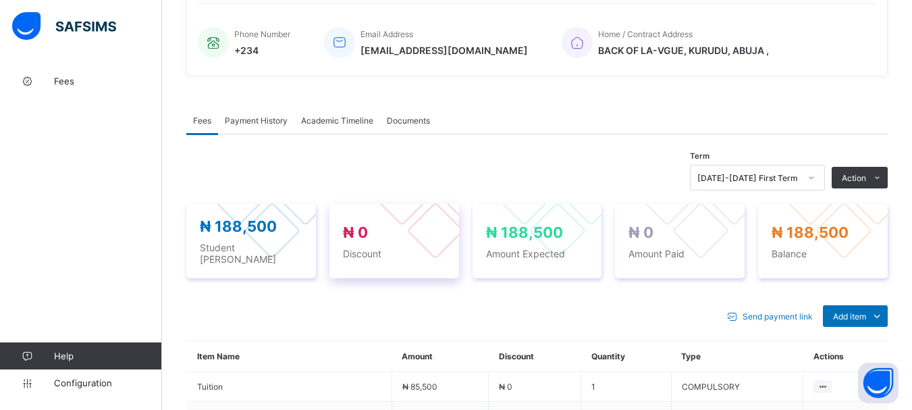
click at [388, 241] on div "₦ 0 Discount" at bounding box center [394, 242] width 103 height 36
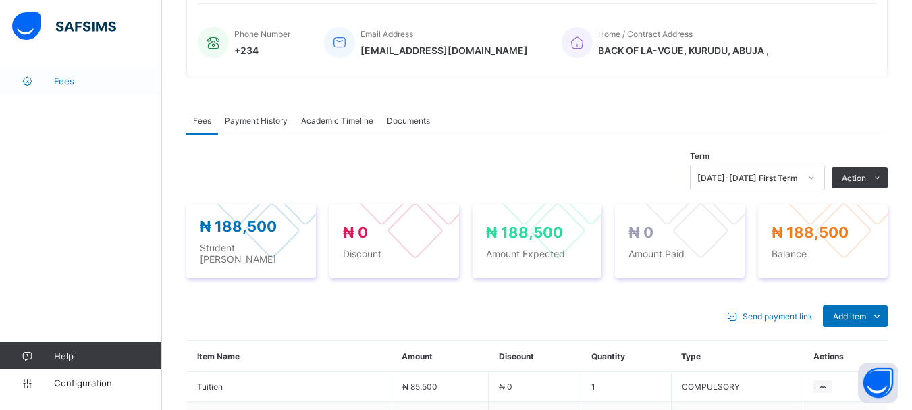
click at [77, 78] on span "Fees" at bounding box center [108, 81] width 108 height 11
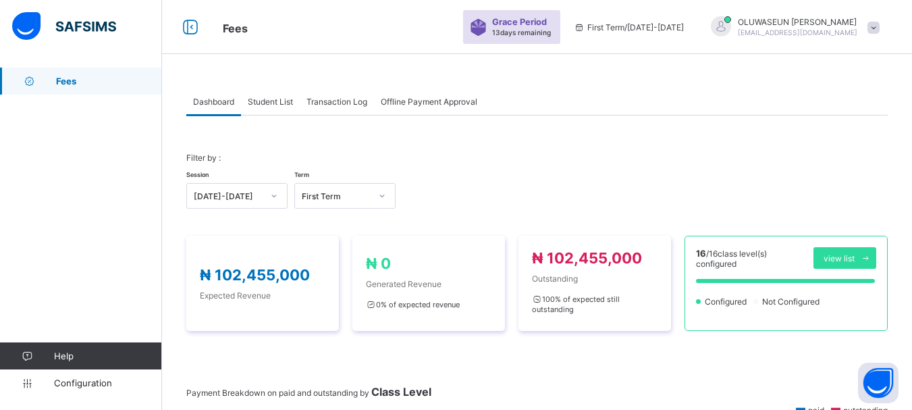
click at [261, 98] on span "Student List" at bounding box center [270, 102] width 45 height 10
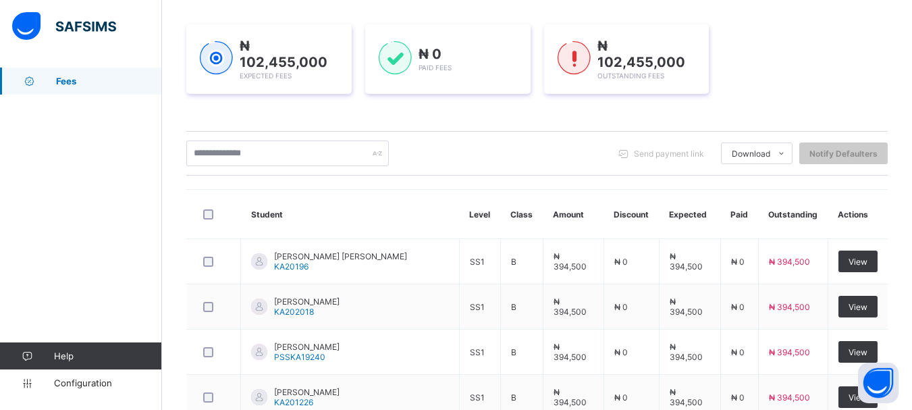
scroll to position [187, 0]
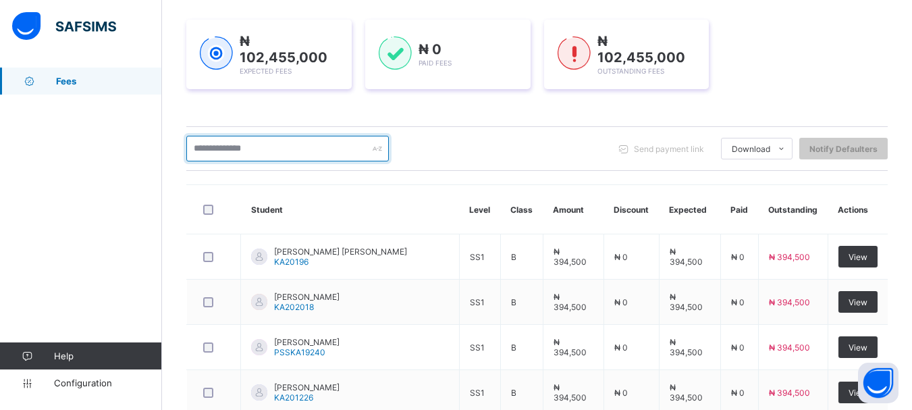
click at [278, 143] on input "text" at bounding box center [287, 149] width 203 height 26
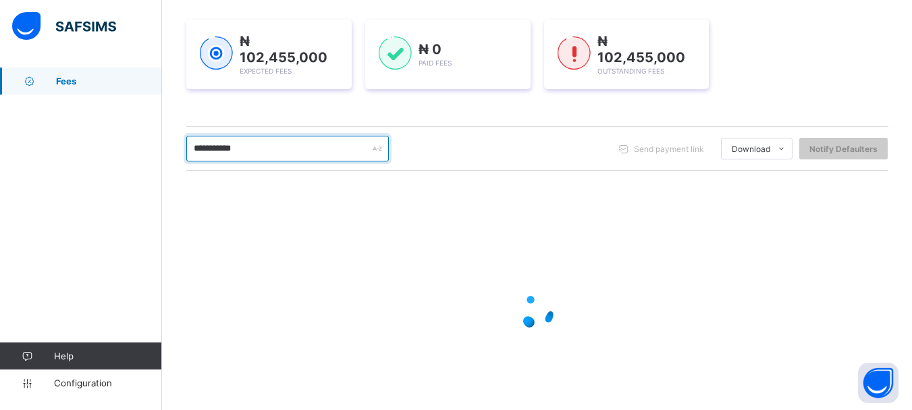
scroll to position [181, 0]
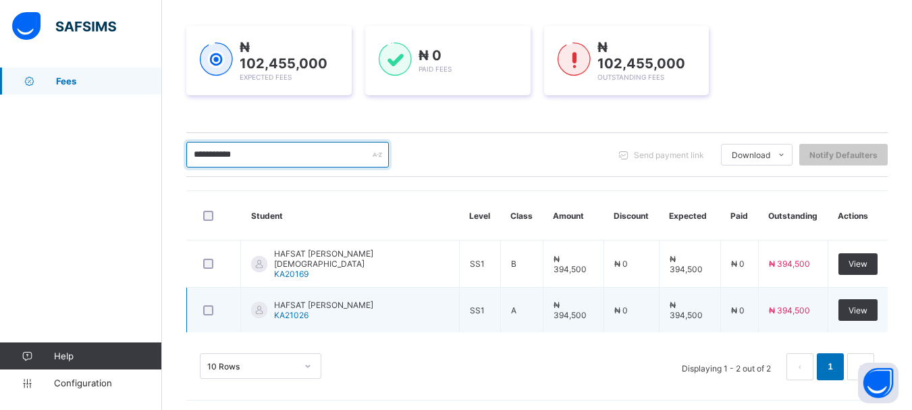
type input "**********"
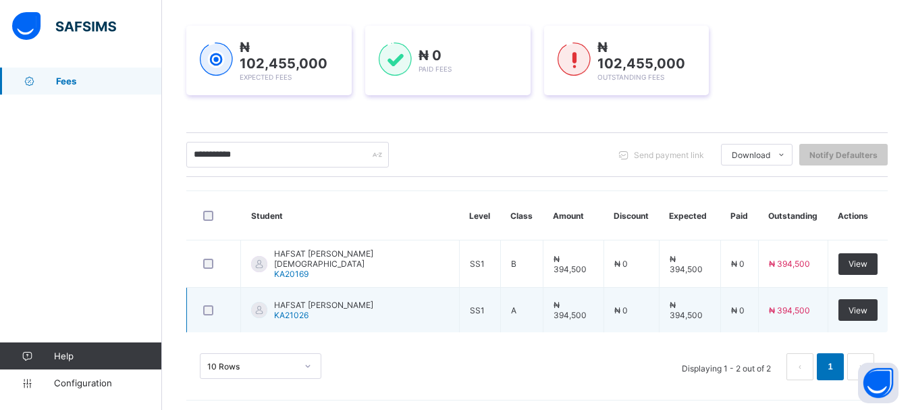
click at [562, 309] on span "₦ 394,500" at bounding box center [570, 310] width 33 height 20
click at [863, 305] on span "View" at bounding box center [858, 310] width 19 height 10
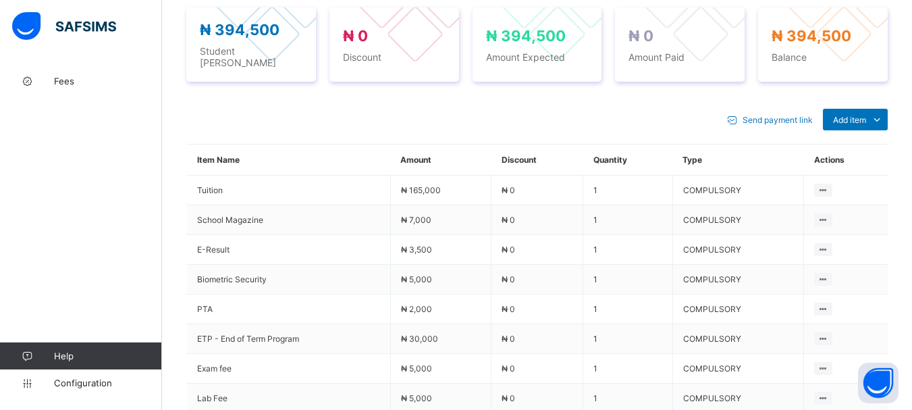
scroll to position [523, 0]
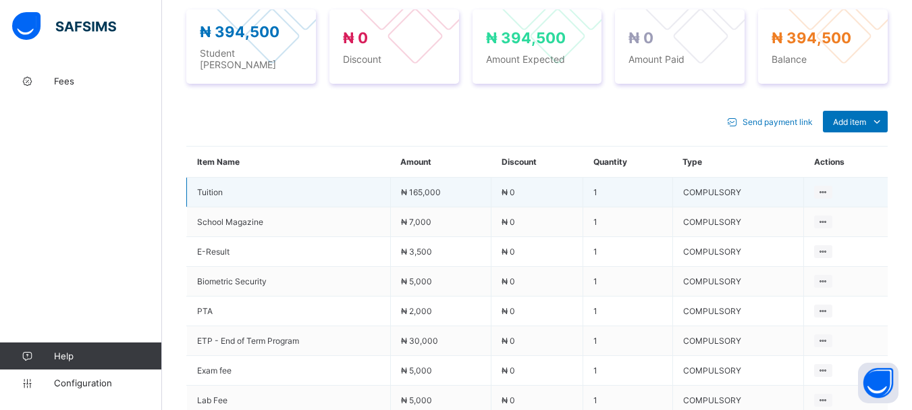
click at [725, 196] on td "COMPULSORY" at bounding box center [738, 193] width 131 height 30
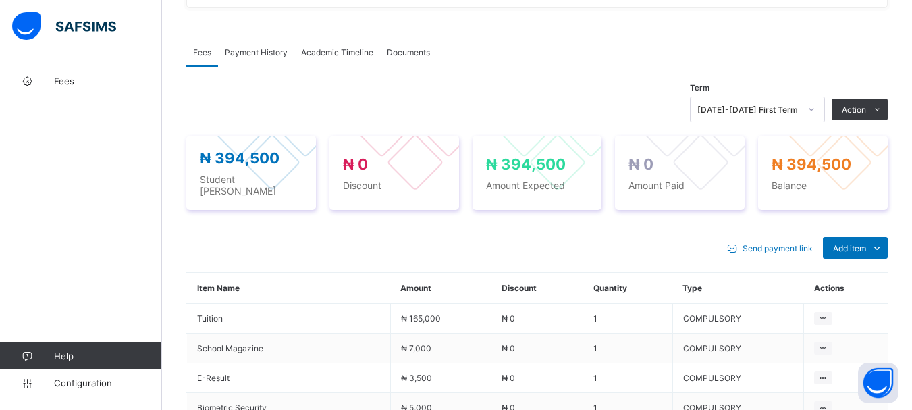
scroll to position [390, 0]
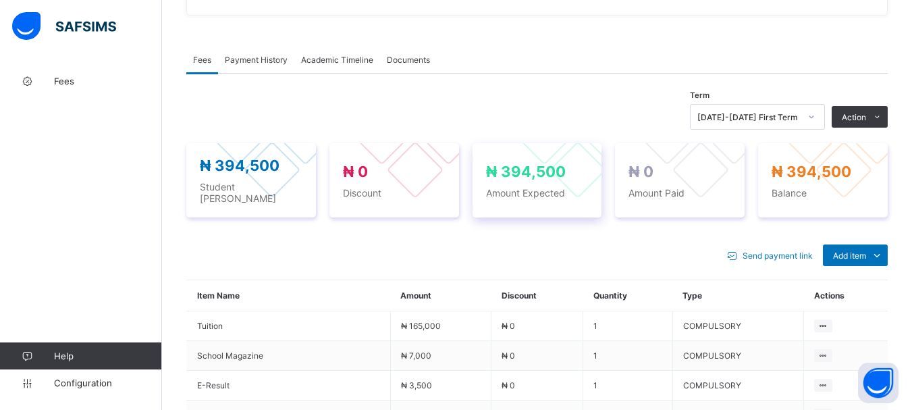
click at [522, 187] on span "Amount Expected" at bounding box center [537, 192] width 103 height 11
click at [401, 60] on span "Documents" at bounding box center [408, 60] width 43 height 10
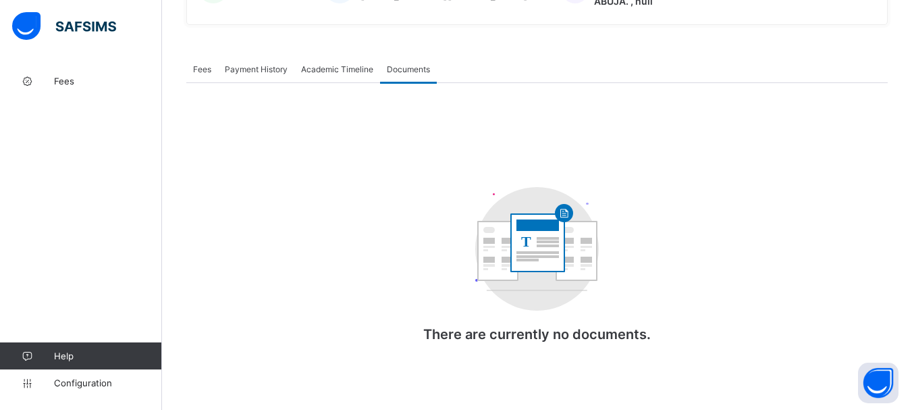
scroll to position [381, 0]
click at [401, 60] on div "Documents" at bounding box center [408, 68] width 57 height 27
click at [315, 72] on span "Academic Timeline" at bounding box center [337, 69] width 72 height 10
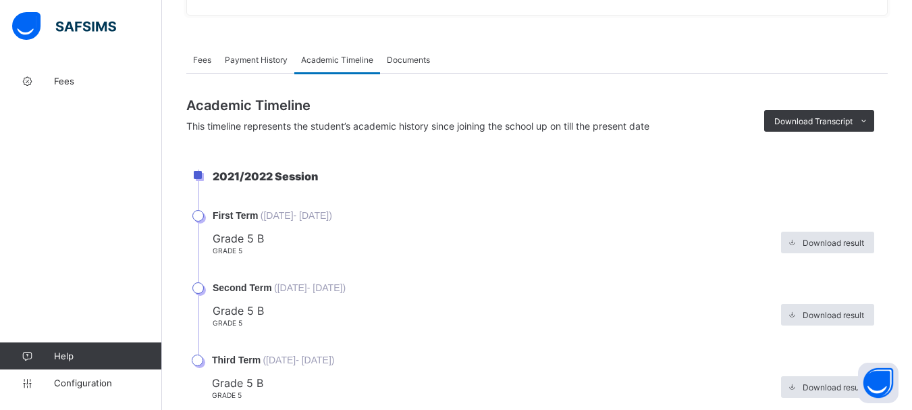
click at [201, 60] on span "Fees" at bounding box center [202, 60] width 18 height 10
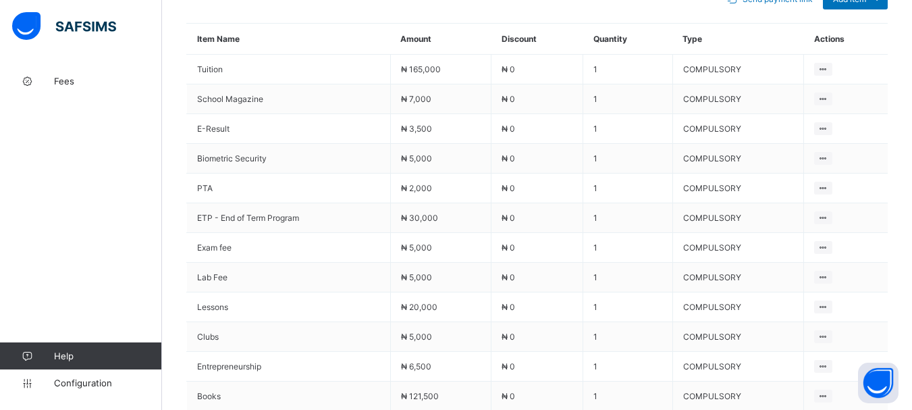
scroll to position [605, 0]
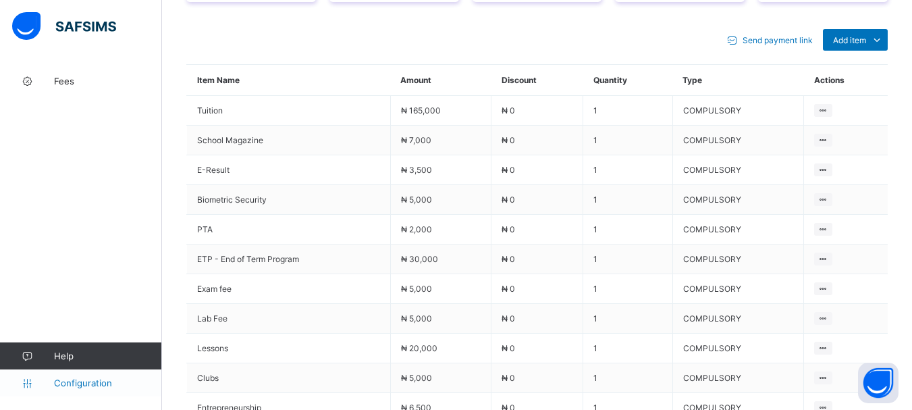
click at [63, 380] on span "Configuration" at bounding box center [107, 382] width 107 height 11
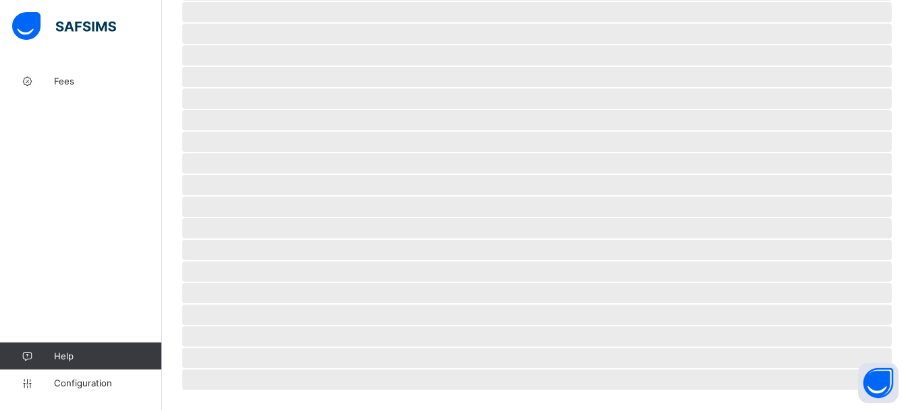
scroll to position [119, 0]
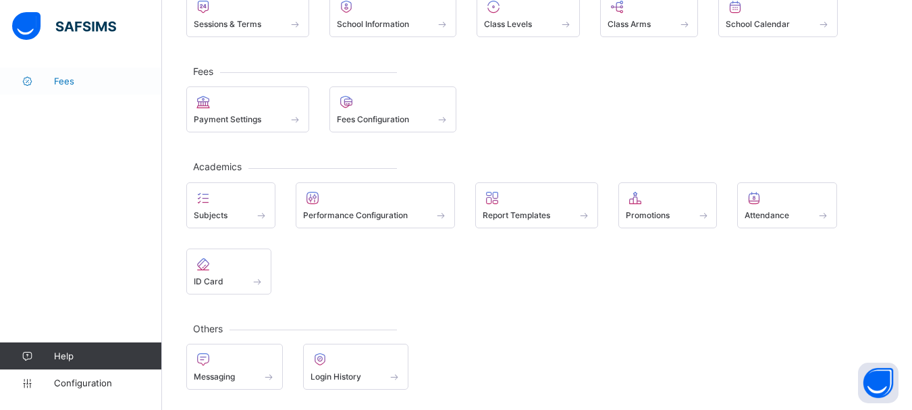
click at [57, 82] on span "Fees" at bounding box center [108, 81] width 108 height 11
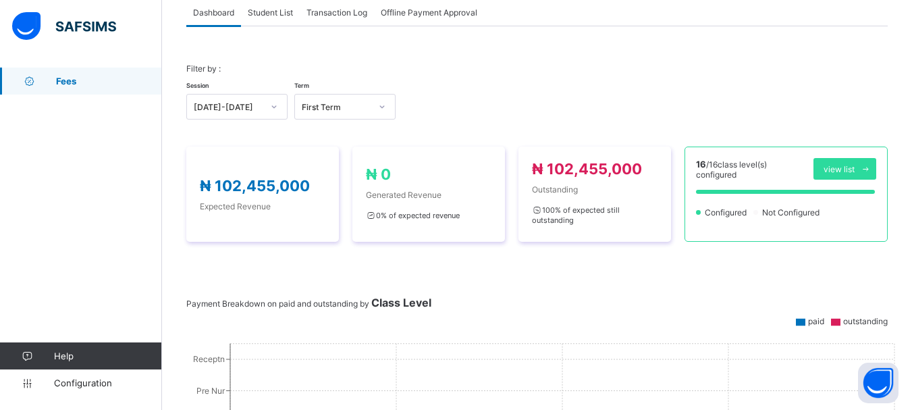
scroll to position [119, 0]
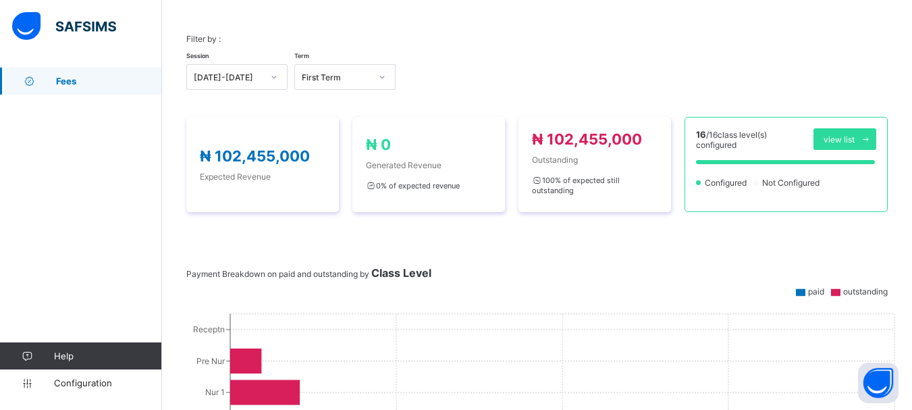
click at [111, 83] on span "Fees" at bounding box center [109, 81] width 106 height 11
click at [109, 84] on span "Fees" at bounding box center [109, 81] width 106 height 11
click at [93, 83] on span "Fees" at bounding box center [109, 81] width 106 height 11
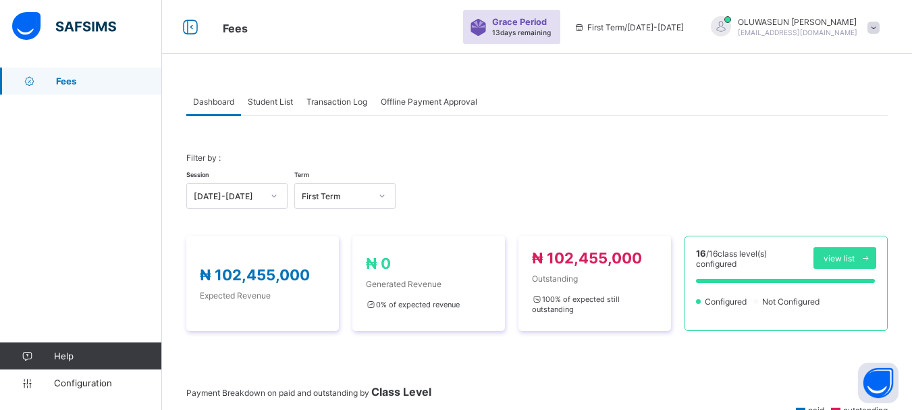
click at [270, 103] on span "Student List" at bounding box center [270, 102] width 45 height 10
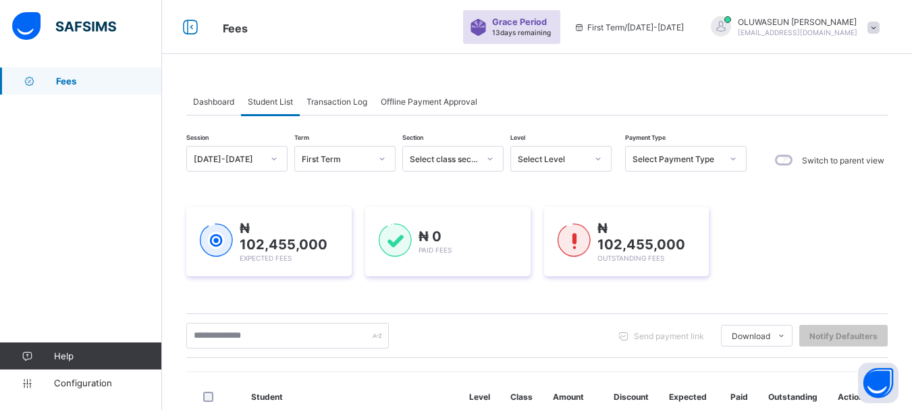
click at [880, 28] on span at bounding box center [874, 28] width 12 height 12
click at [190, 26] on icon at bounding box center [190, 28] width 23 height 20
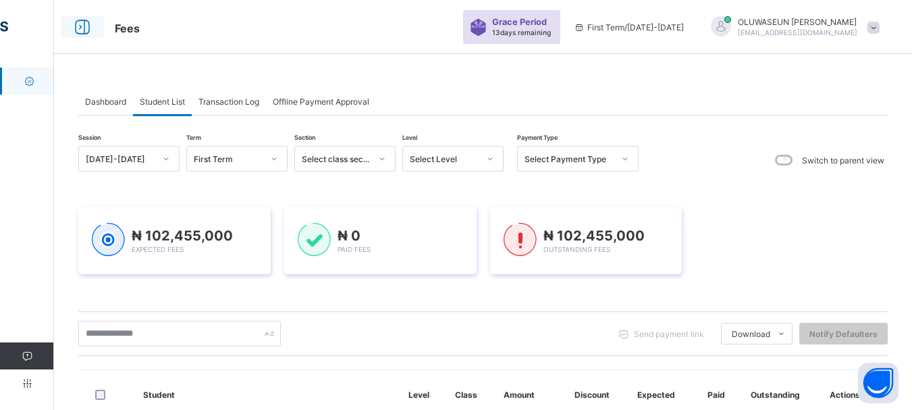
click at [82, 26] on icon at bounding box center [82, 28] width 23 height 20
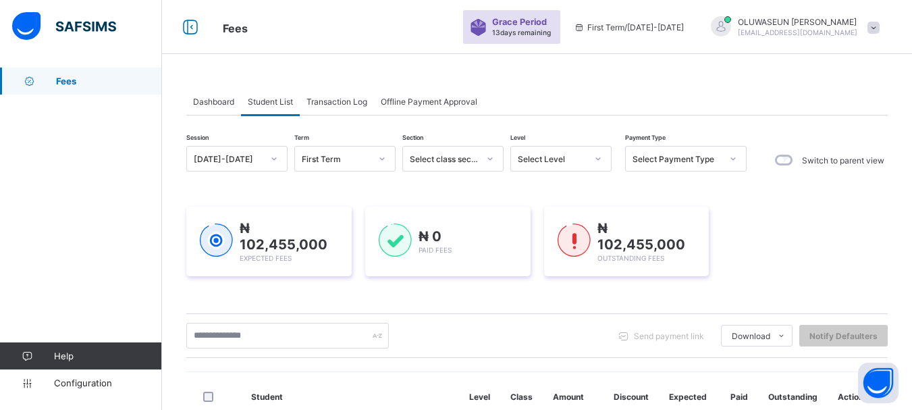
click at [27, 28] on img at bounding box center [64, 26] width 104 height 28
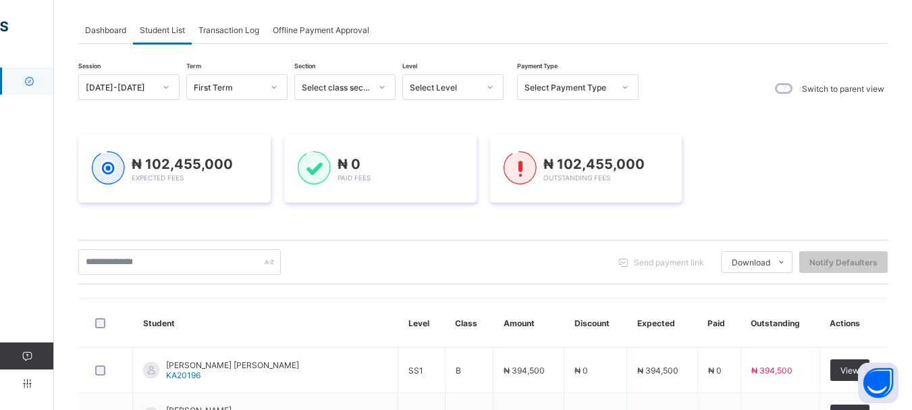
scroll to position [63, 0]
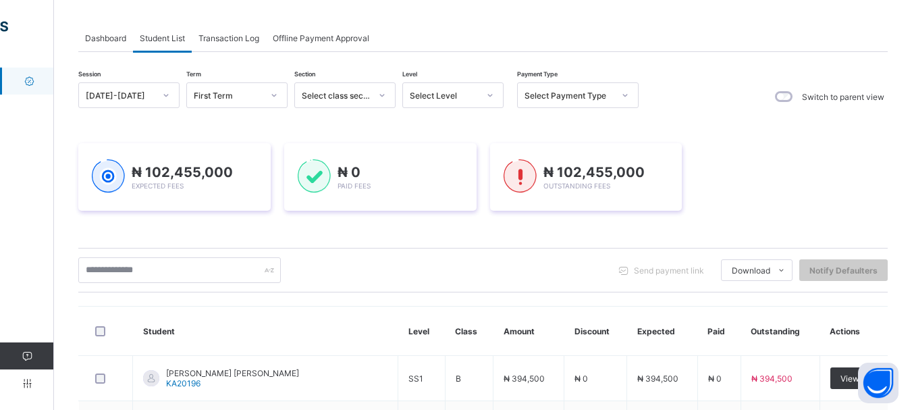
click at [29, 80] on icon at bounding box center [29, 81] width 54 height 10
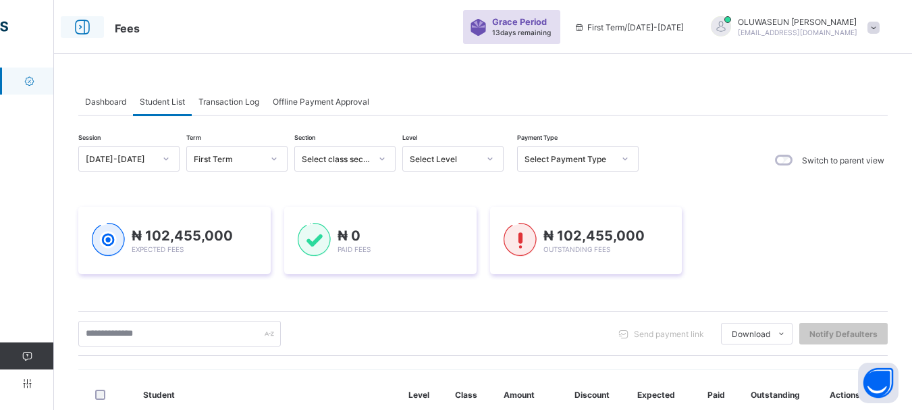
click at [78, 26] on icon at bounding box center [82, 28] width 23 height 20
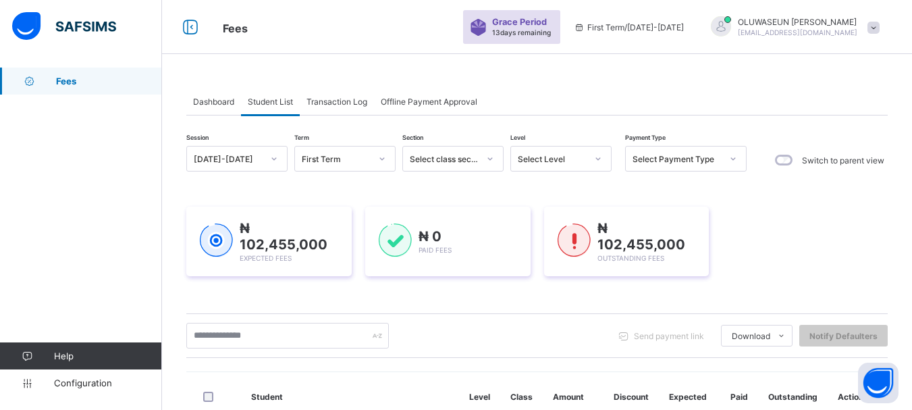
click at [880, 26] on span at bounding box center [874, 28] width 12 height 12
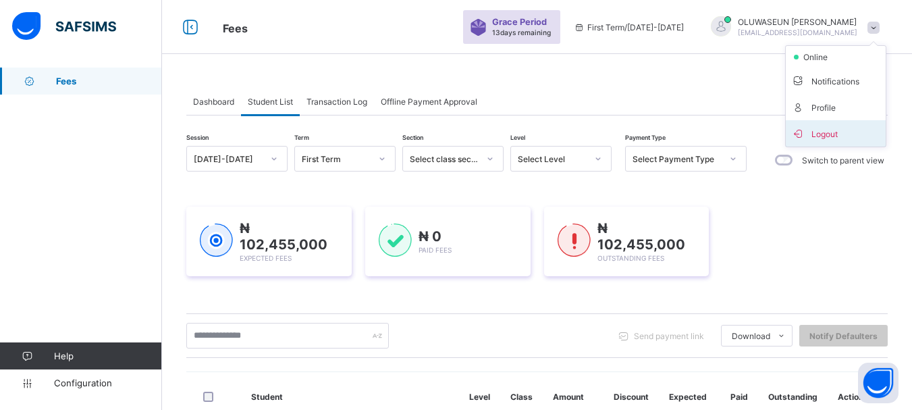
click at [835, 137] on span "Logout" at bounding box center [835, 134] width 89 height 16
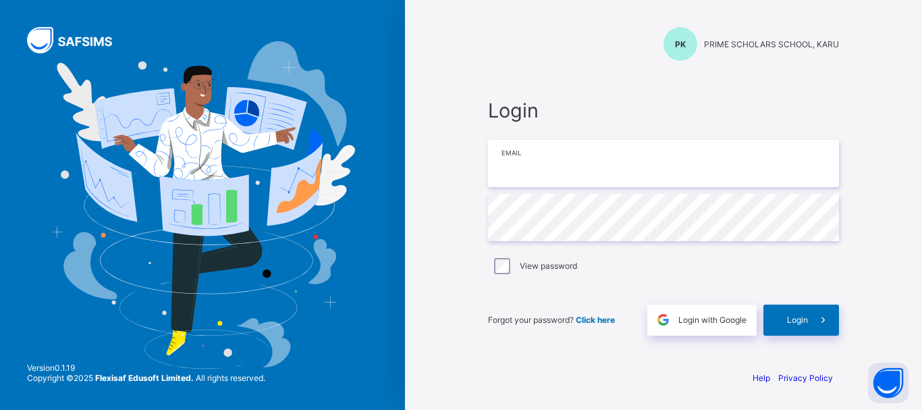
type input "**********"
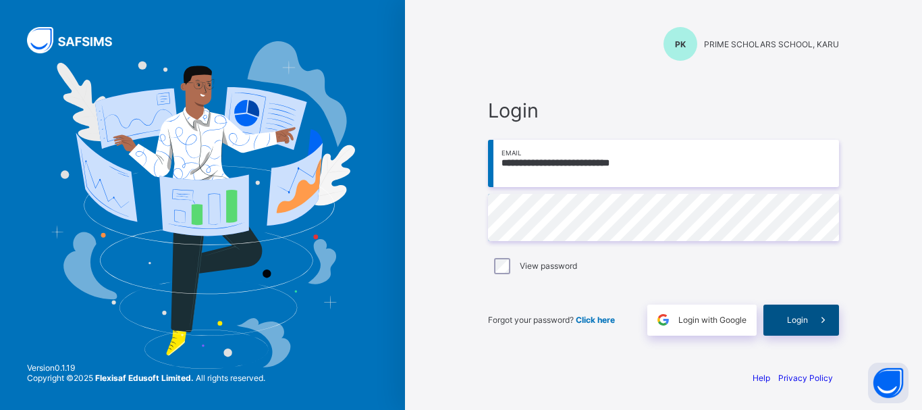
click at [794, 319] on span "Login" at bounding box center [797, 320] width 21 height 10
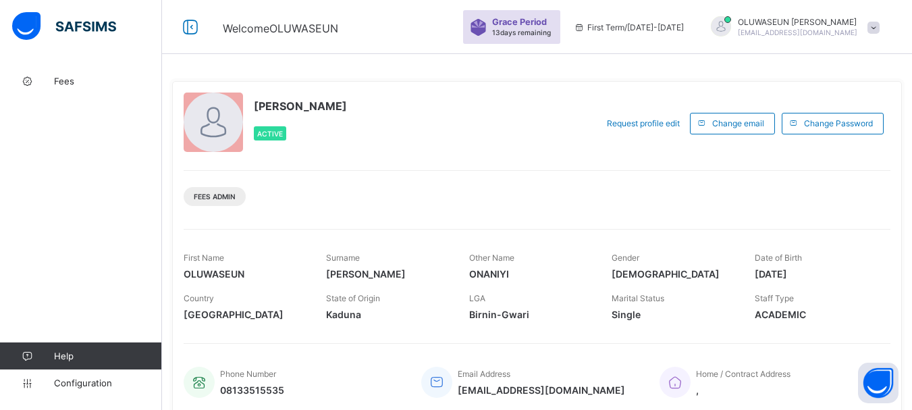
click at [18, 27] on img at bounding box center [64, 26] width 104 height 28
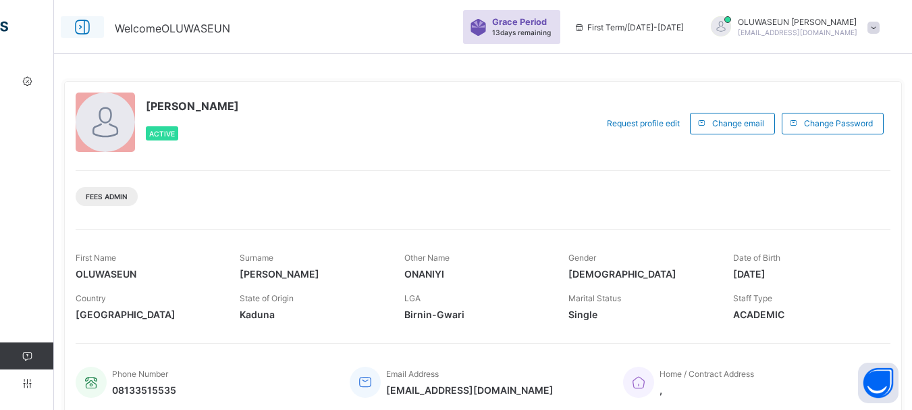
click at [79, 25] on icon at bounding box center [82, 28] width 23 height 20
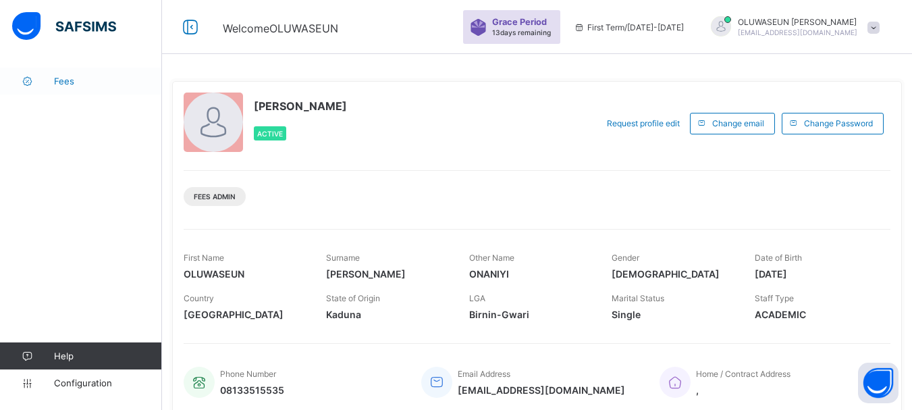
click at [57, 78] on span "Fees" at bounding box center [108, 81] width 108 height 11
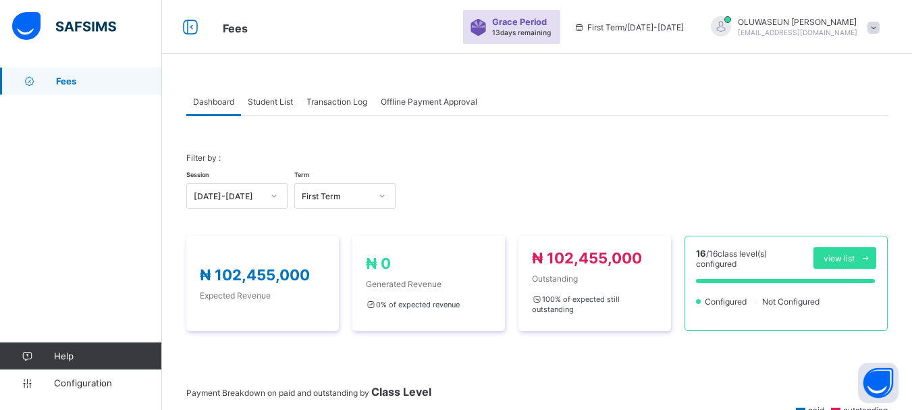
click at [880, 30] on span at bounding box center [874, 28] width 12 height 12
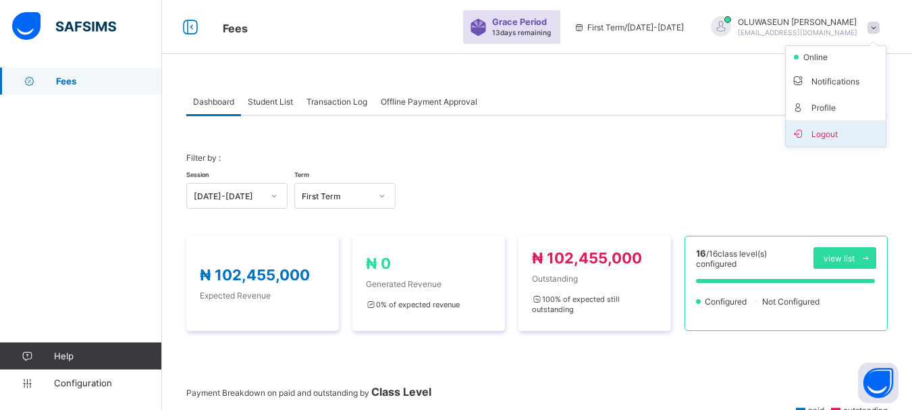
click at [849, 130] on span "Logout" at bounding box center [835, 134] width 89 height 16
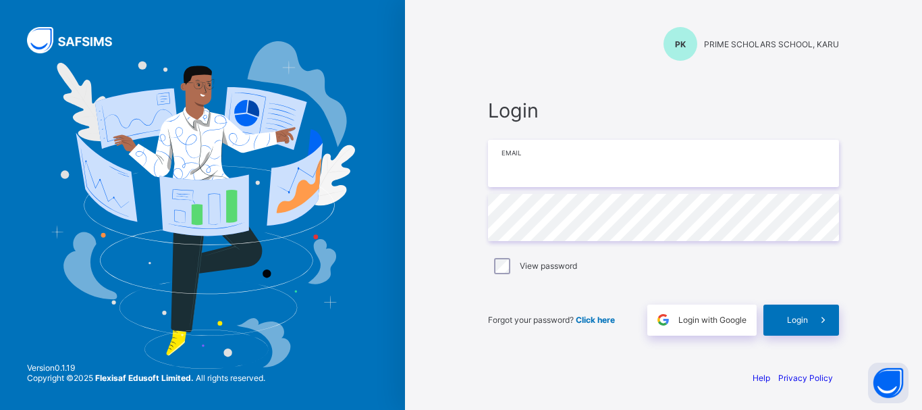
type input "**********"
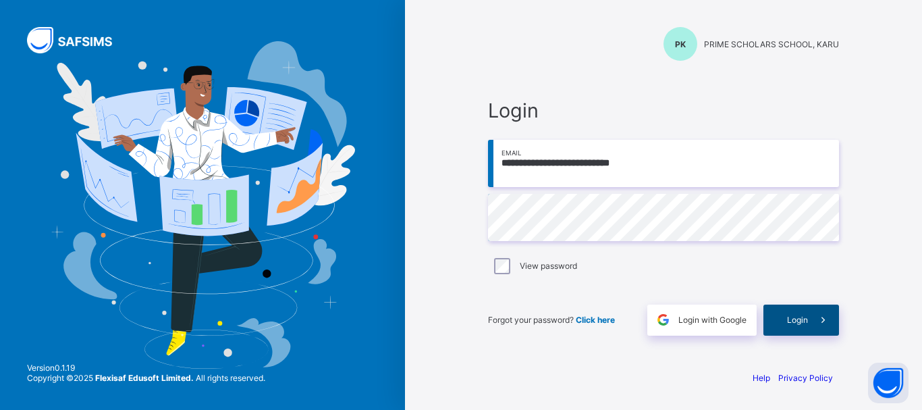
click at [813, 324] on span at bounding box center [823, 320] width 31 height 31
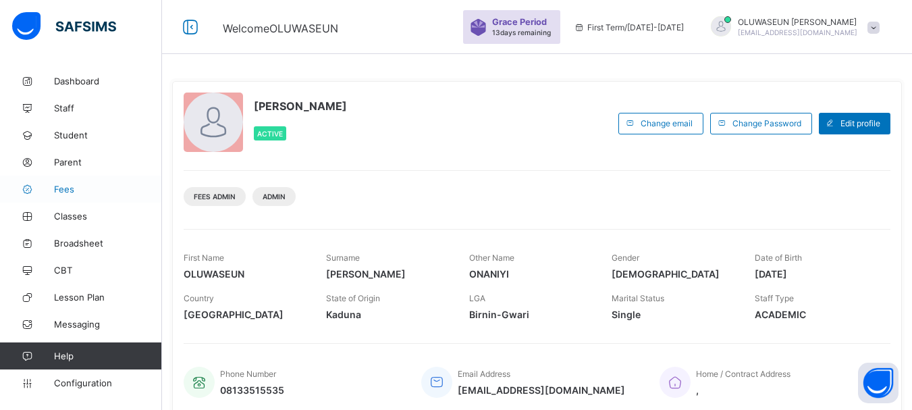
click at [67, 190] on span "Fees" at bounding box center [108, 189] width 108 height 11
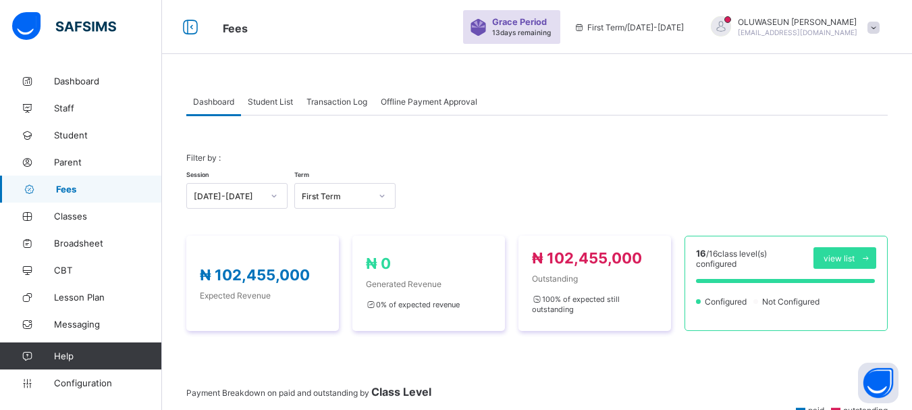
click at [276, 103] on span "Student List" at bounding box center [270, 102] width 45 height 10
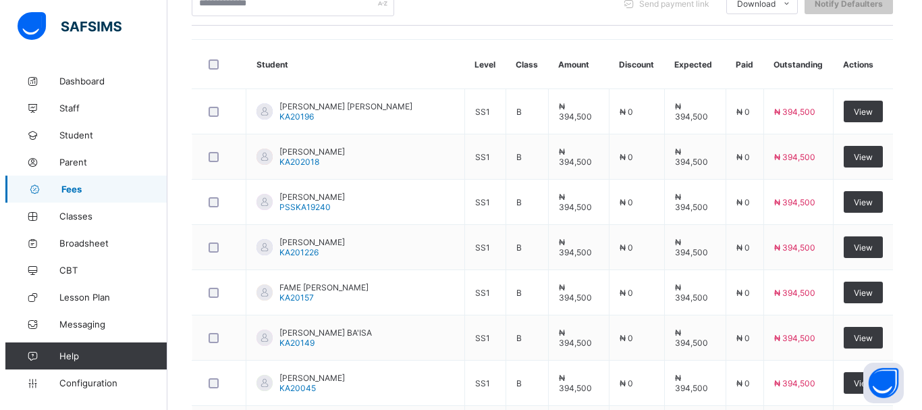
scroll to position [249, 0]
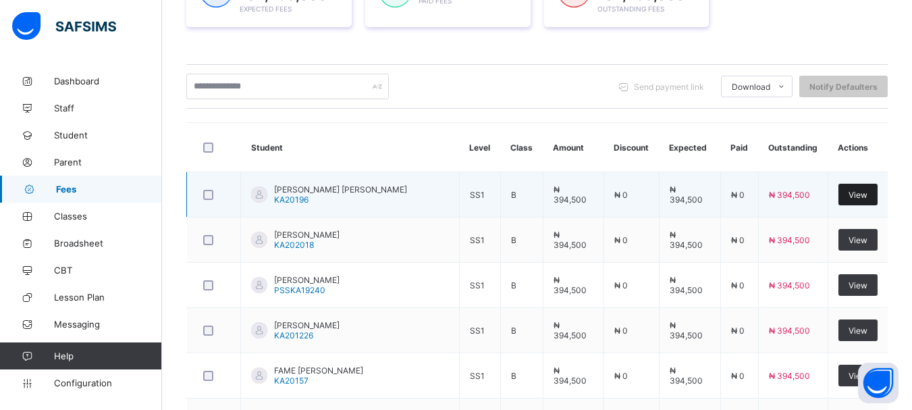
click at [848, 190] on div "View" at bounding box center [858, 195] width 39 height 22
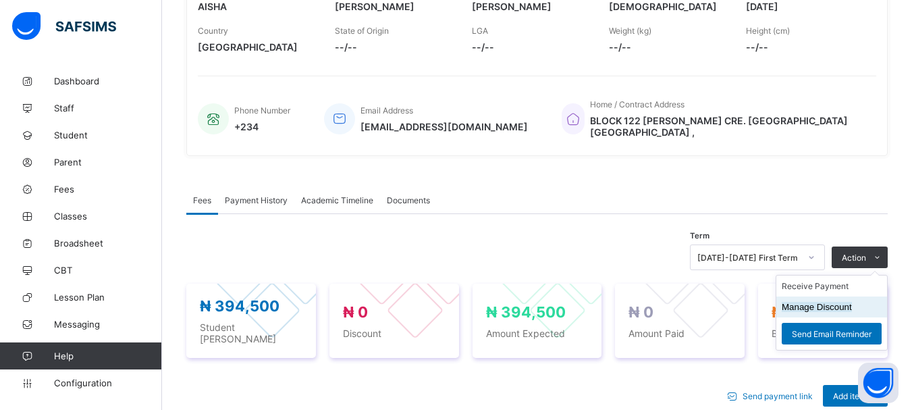
click at [847, 303] on button "Manage Discount" at bounding box center [817, 307] width 70 height 10
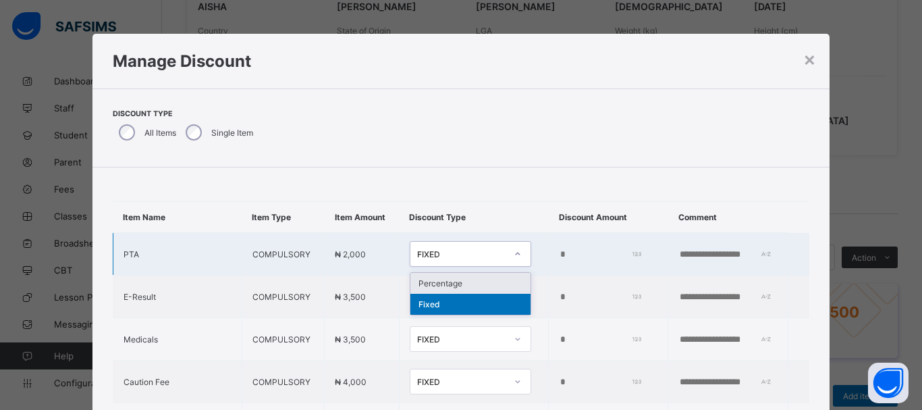
click at [514, 261] on icon at bounding box center [518, 254] width 8 height 14
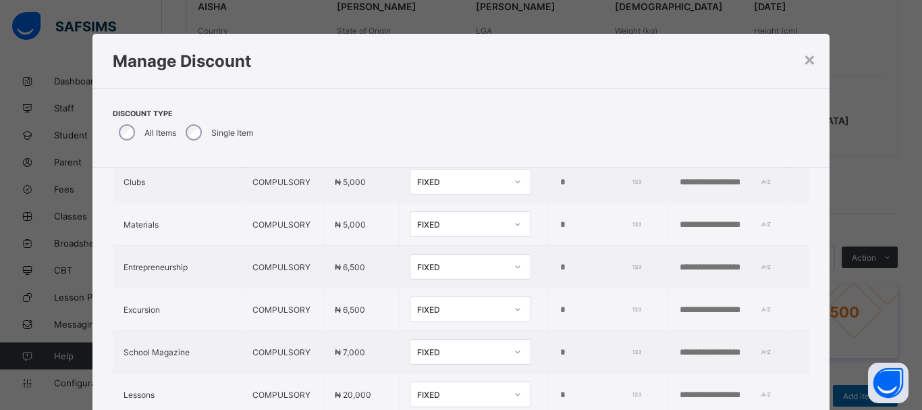
scroll to position [534, 0]
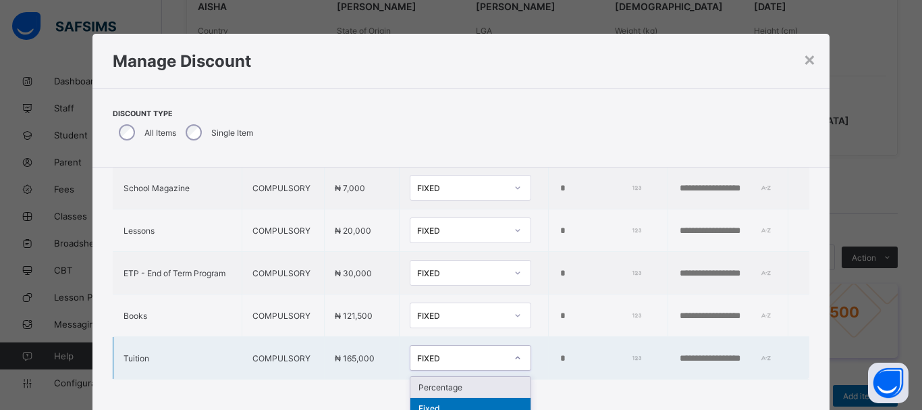
click at [489, 369] on div "option Percentage focused, 1 of 2. 2 results available. Use Up and Down to choo…" at bounding box center [471, 358] width 122 height 26
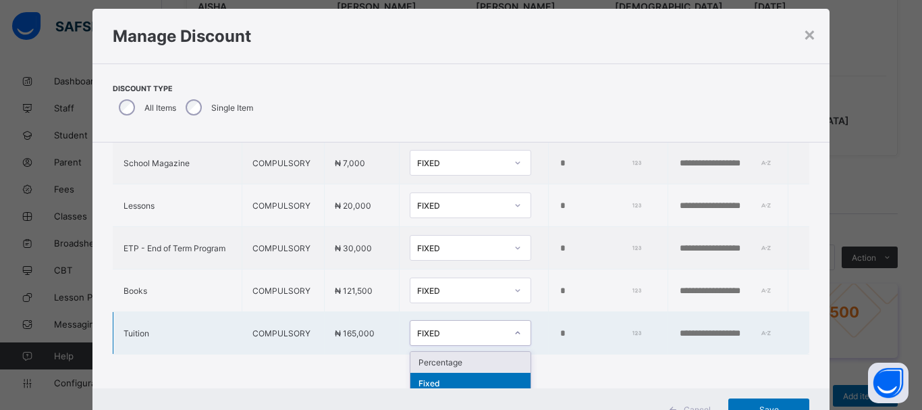
click at [489, 369] on div "Percentage" at bounding box center [471, 362] width 120 height 21
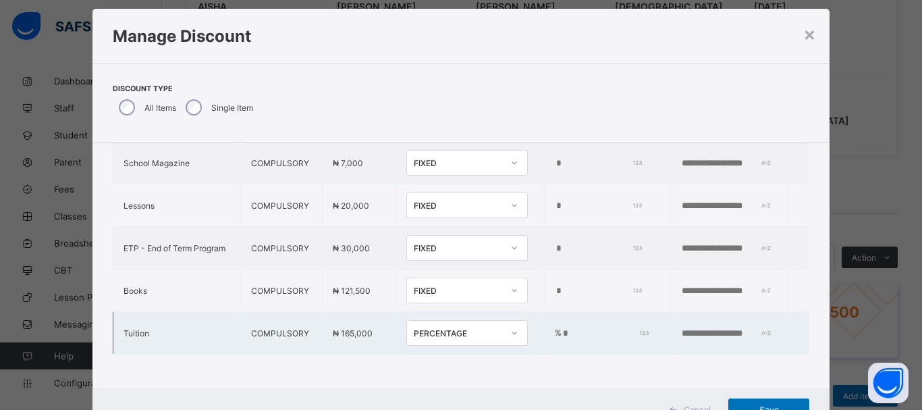
click at [606, 339] on input "**" at bounding box center [604, 333] width 85 height 11
type input "**"
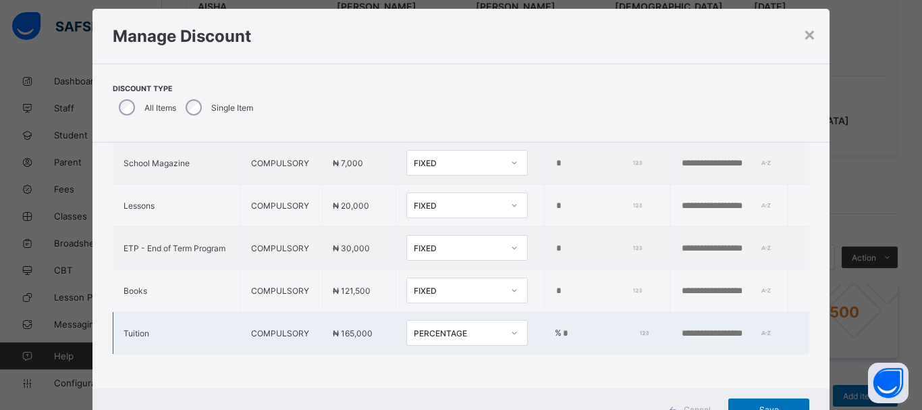
click at [606, 339] on input "**" at bounding box center [604, 333] width 85 height 11
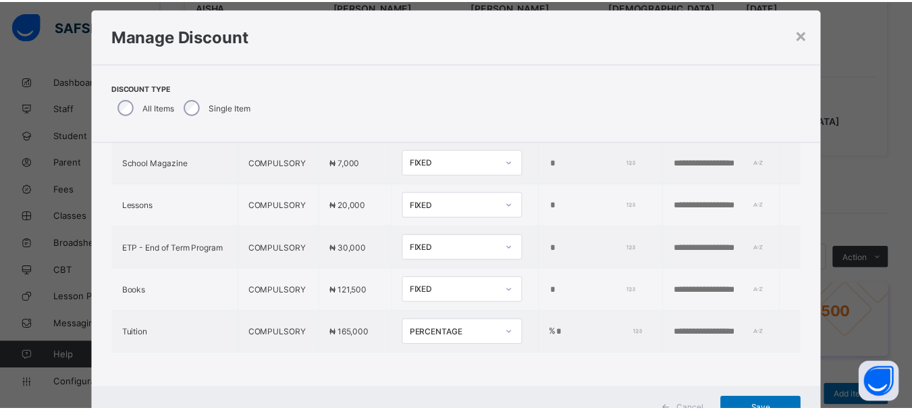
scroll to position [554, 0]
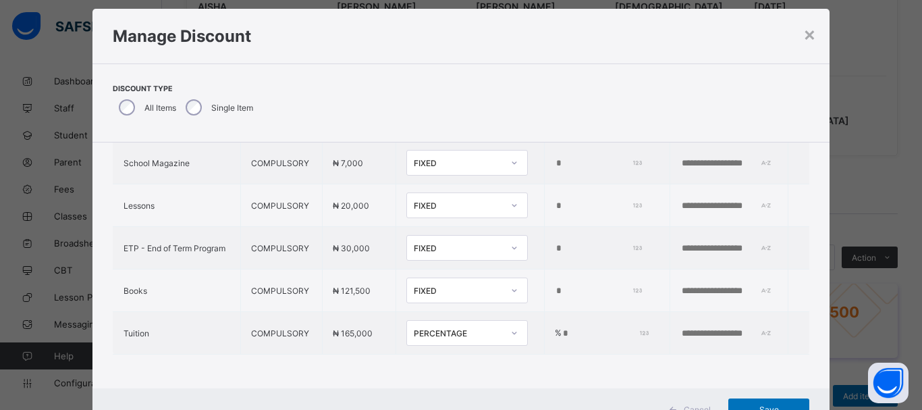
type input "***"
click at [820, 379] on div "Item Name Item Type Item Amount Discount Type Discount Amount Comment PTA COMPU…" at bounding box center [462, 265] width 738 height 246
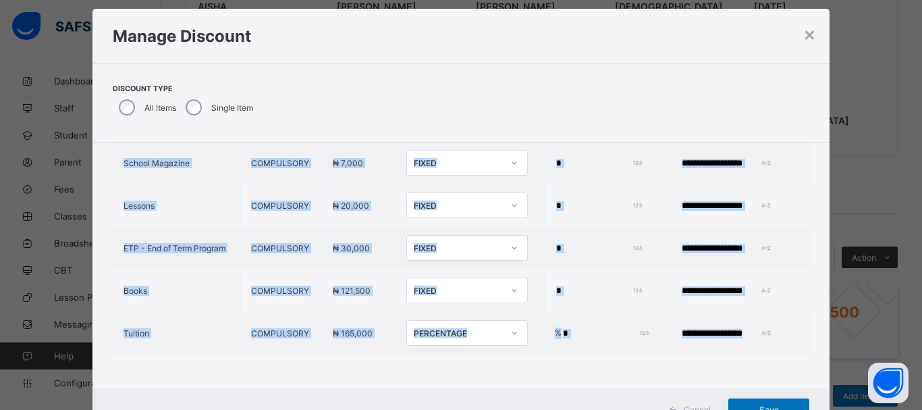
click at [820, 379] on div "Item Name Item Type Item Amount Discount Type Discount Amount Comment PTA COMPU…" at bounding box center [462, 265] width 738 height 246
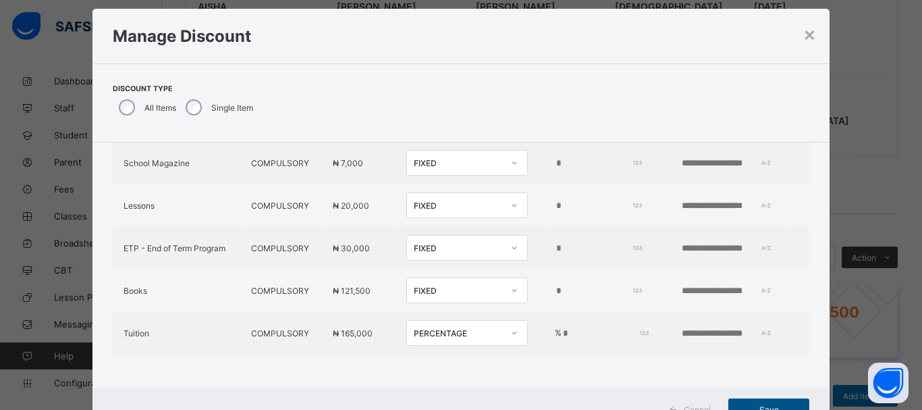
click at [785, 405] on span "Save" at bounding box center [769, 410] width 61 height 10
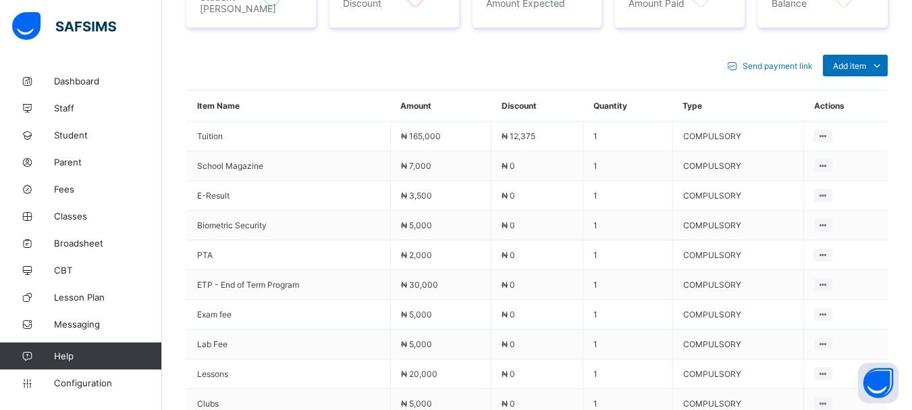
scroll to position [564, 0]
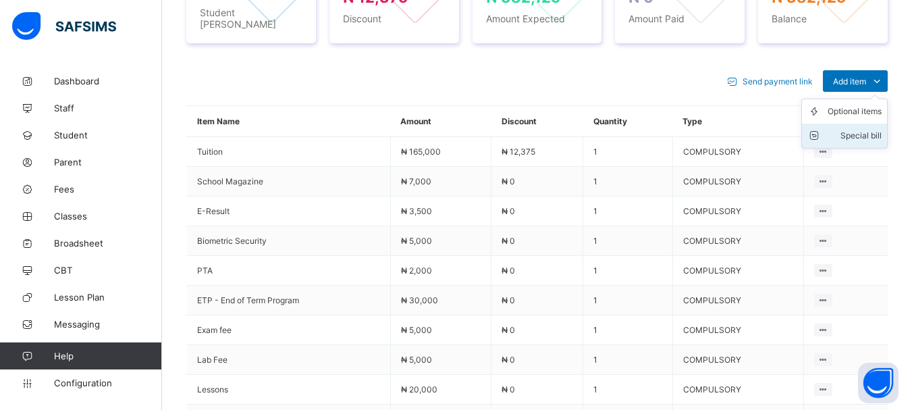
click at [864, 129] on div "Special bill" at bounding box center [855, 136] width 54 height 14
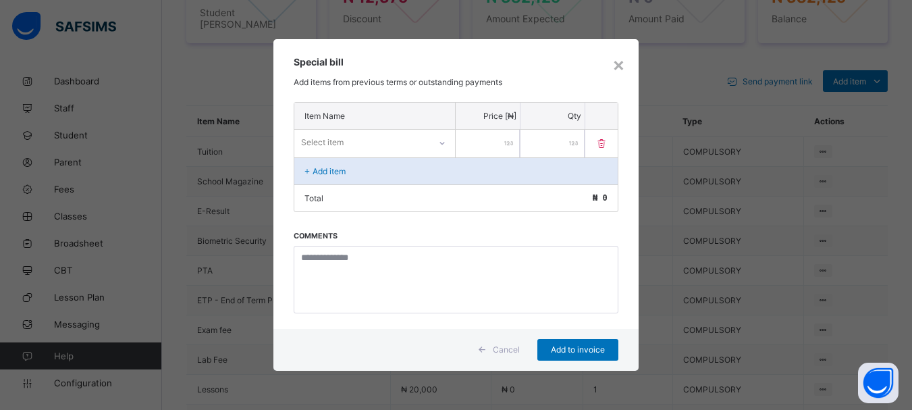
click at [440, 142] on icon at bounding box center [442, 143] width 8 height 14
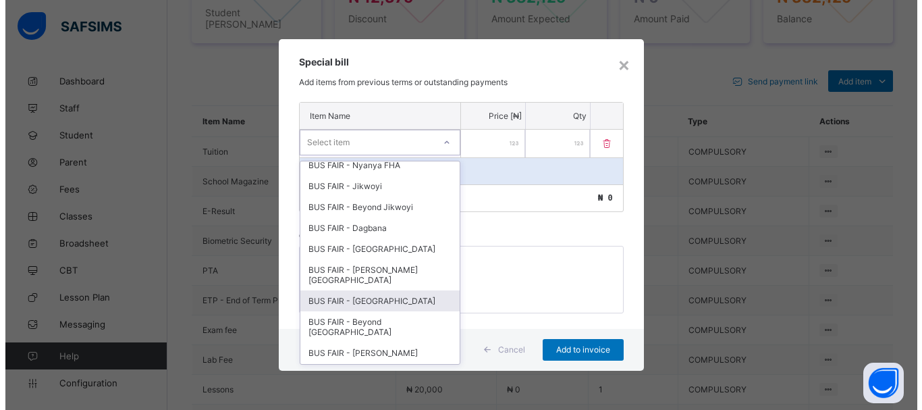
scroll to position [249, 0]
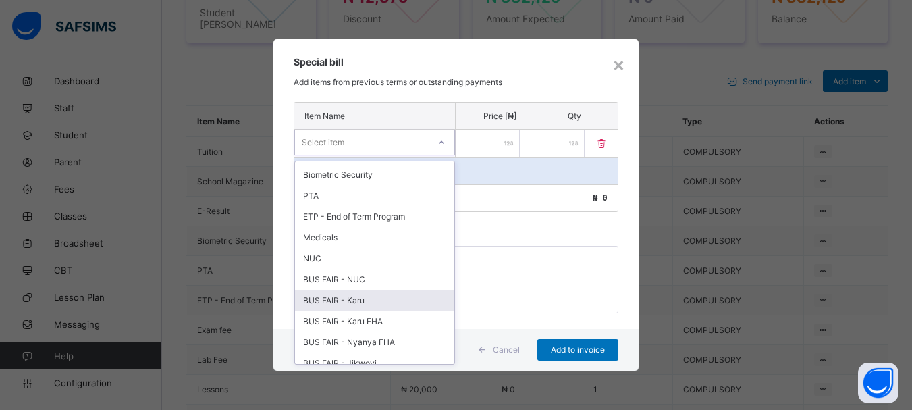
click at [332, 301] on div "BUS FAIR - Karu" at bounding box center [374, 300] width 159 height 21
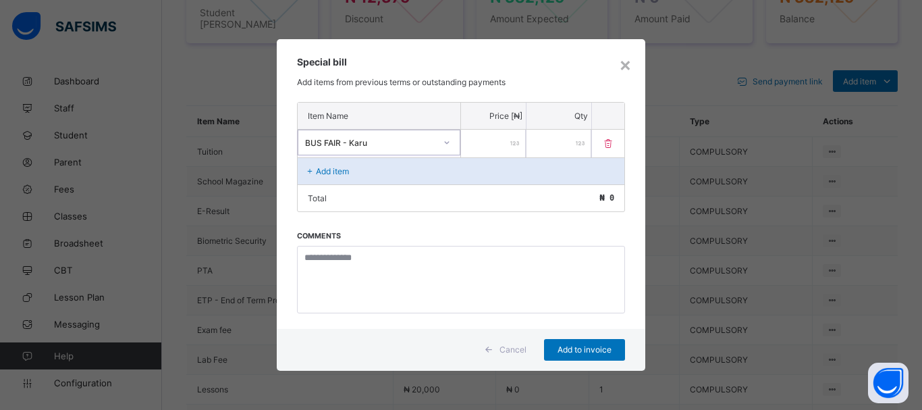
click at [519, 145] on div at bounding box center [493, 144] width 65 height 28
click at [327, 169] on p "Add item" at bounding box center [332, 171] width 33 height 10
click at [503, 148] on input "number" at bounding box center [493, 144] width 65 height 28
type input "******"
click at [328, 173] on p "Add item" at bounding box center [332, 171] width 33 height 10
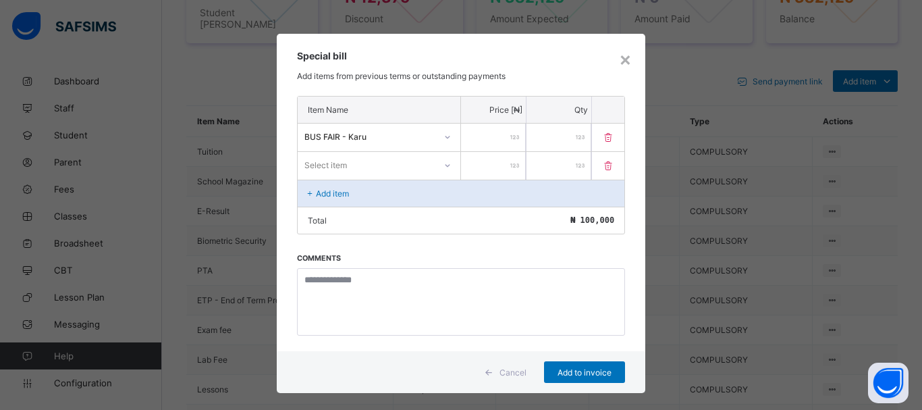
click at [445, 163] on icon at bounding box center [448, 166] width 8 height 14
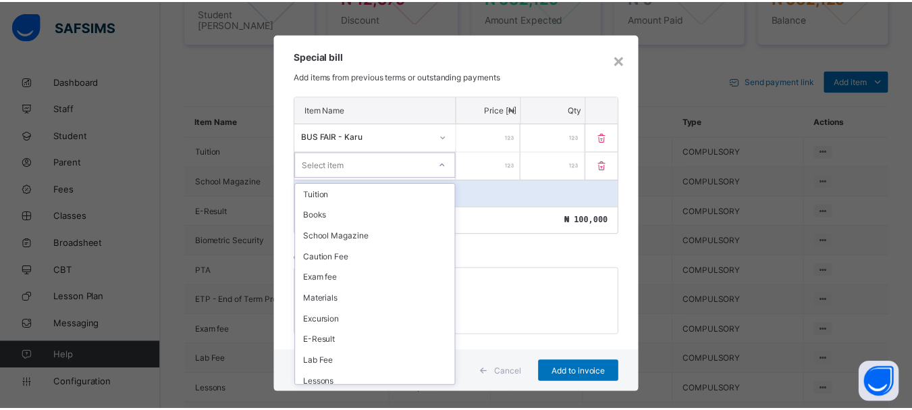
scroll to position [425, 0]
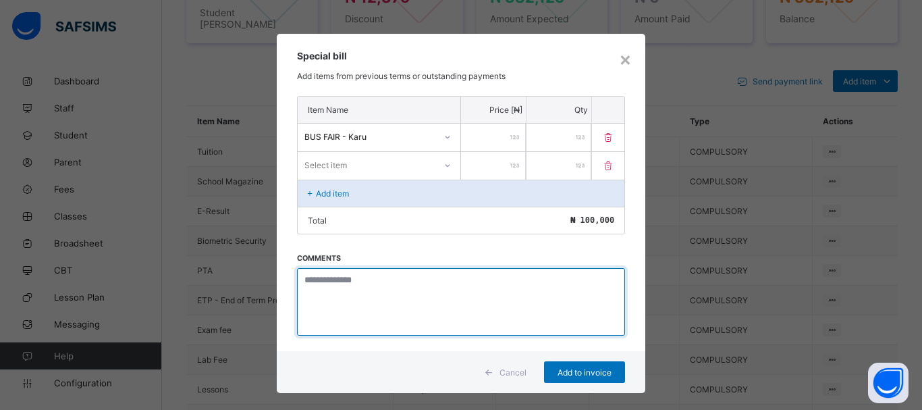
click at [479, 300] on textarea at bounding box center [461, 302] width 328 height 68
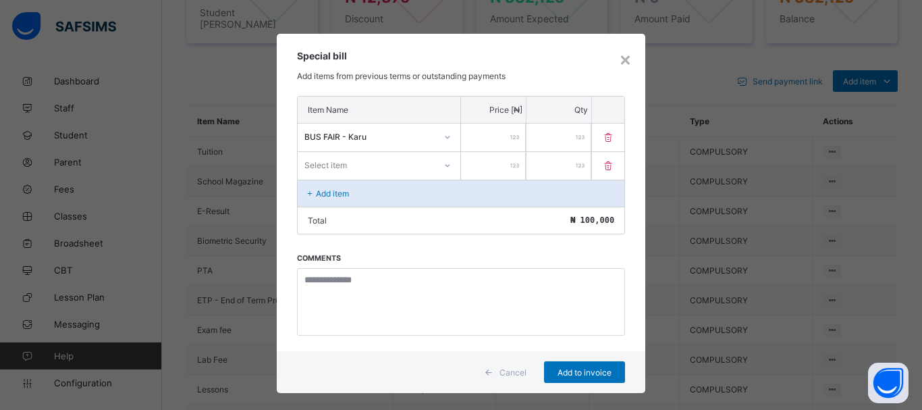
click at [513, 374] on span "Cancel" at bounding box center [513, 372] width 27 height 10
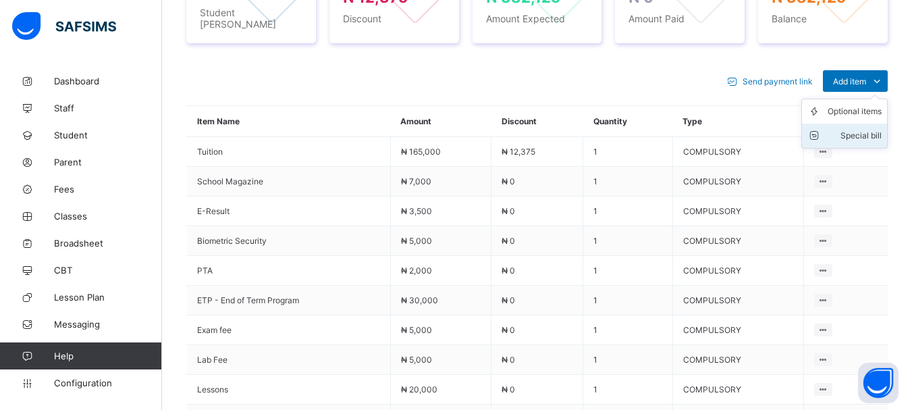
click at [869, 129] on div "Special bill" at bounding box center [855, 136] width 54 height 14
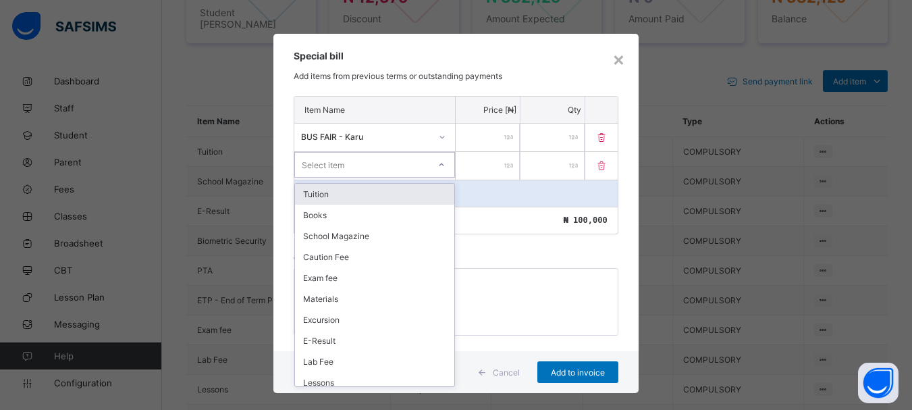
click at [440, 165] on icon at bounding box center [442, 165] width 8 height 14
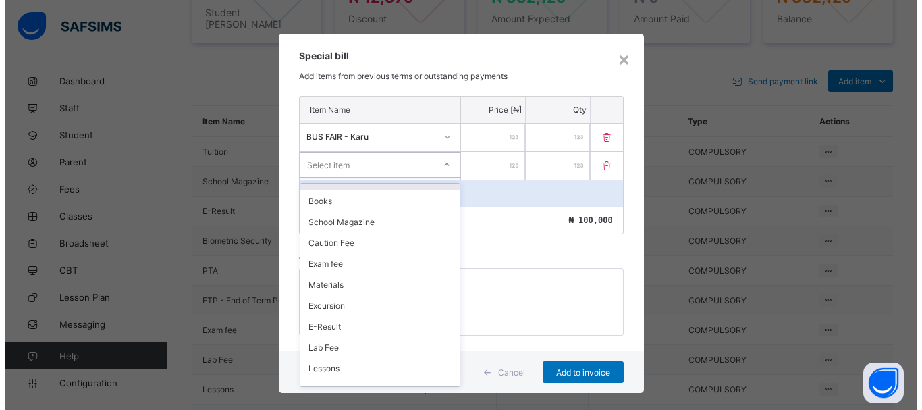
scroll to position [0, 0]
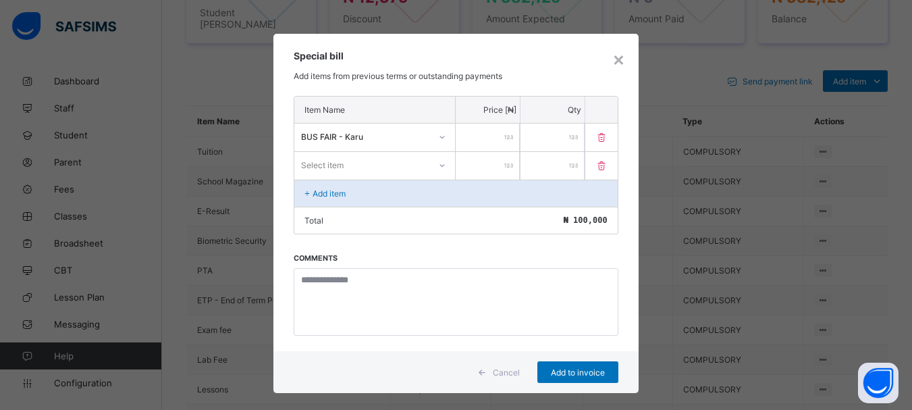
click at [555, 253] on div "Item Name Price [₦] Qty BUS FAIR - Karu ****** * Select item * Add item Total ₦…" at bounding box center [455, 223] width 365 height 255
click at [508, 374] on span "Cancel" at bounding box center [506, 372] width 27 height 10
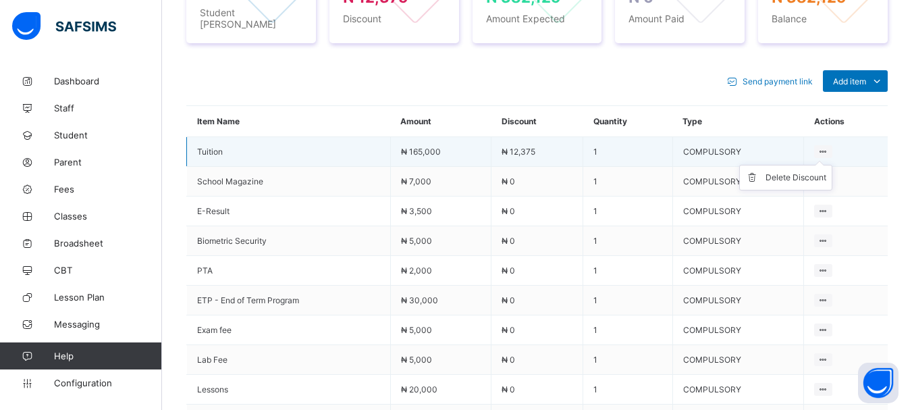
click at [833, 165] on ul "Delete Discount" at bounding box center [785, 178] width 93 height 26
click at [829, 165] on ul "Delete Discount" at bounding box center [785, 178] width 93 height 26
click at [806, 171] on div "Delete Discount" at bounding box center [796, 178] width 61 height 14
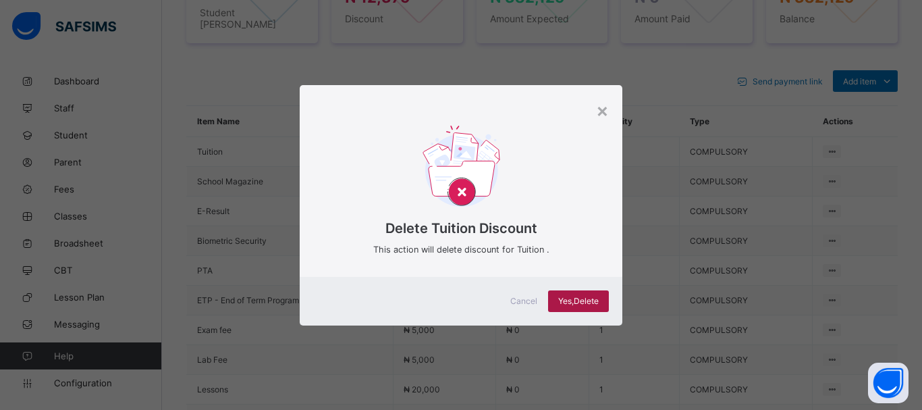
click at [584, 303] on span "Yes, Delete" at bounding box center [578, 301] width 41 height 10
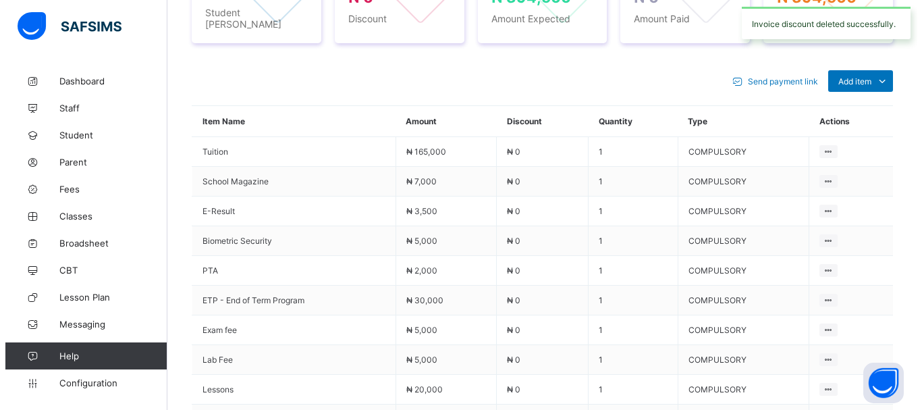
scroll to position [205, 0]
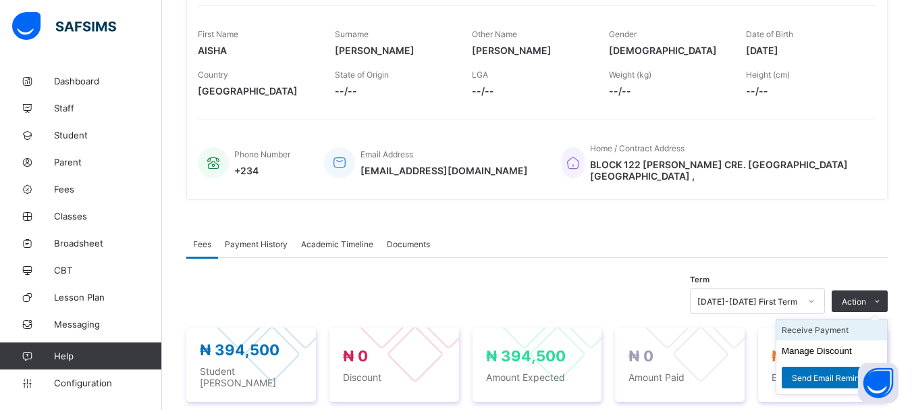
click at [833, 323] on li "Receive Payment" at bounding box center [832, 329] width 111 height 21
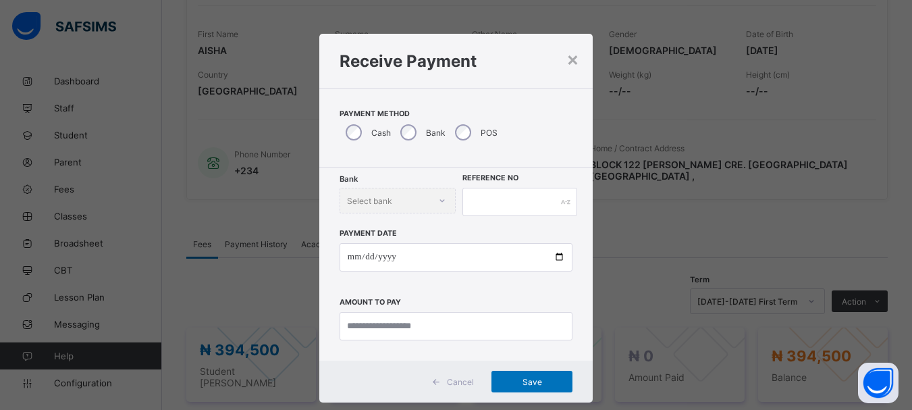
click at [440, 201] on div "Bank Select bank" at bounding box center [398, 201] width 117 height 26
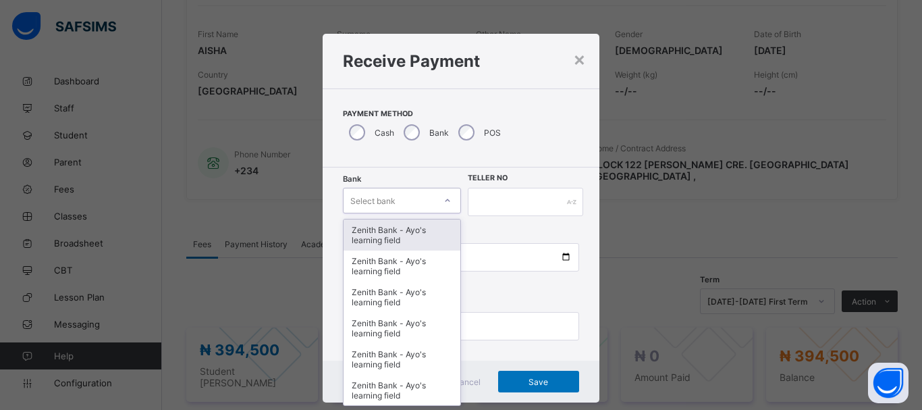
scroll to position [18, 0]
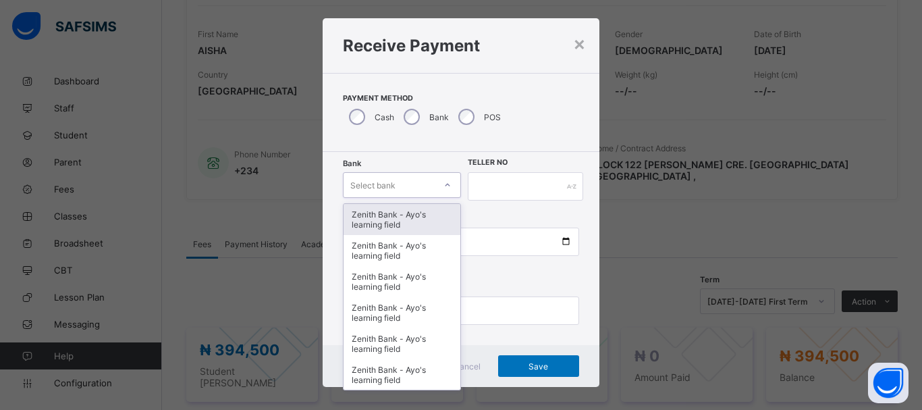
click at [446, 201] on div "Bank option Zenith Bank - Ayo's learning field focused, 1 of 16. 16 results ava…" at bounding box center [461, 248] width 277 height 193
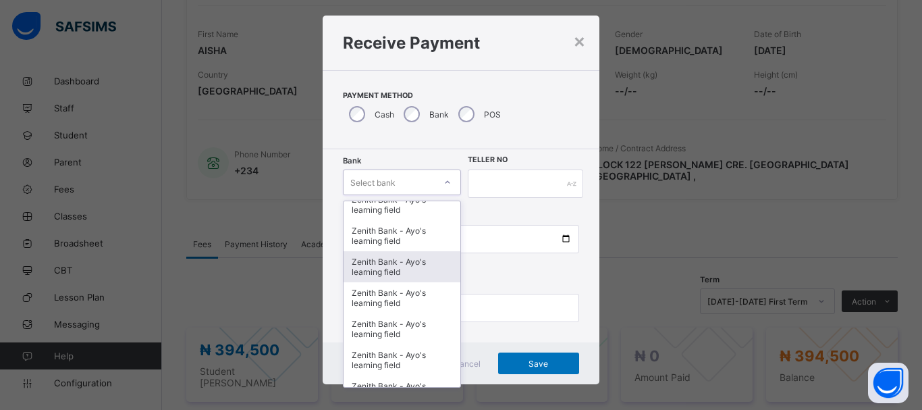
scroll to position [0, 0]
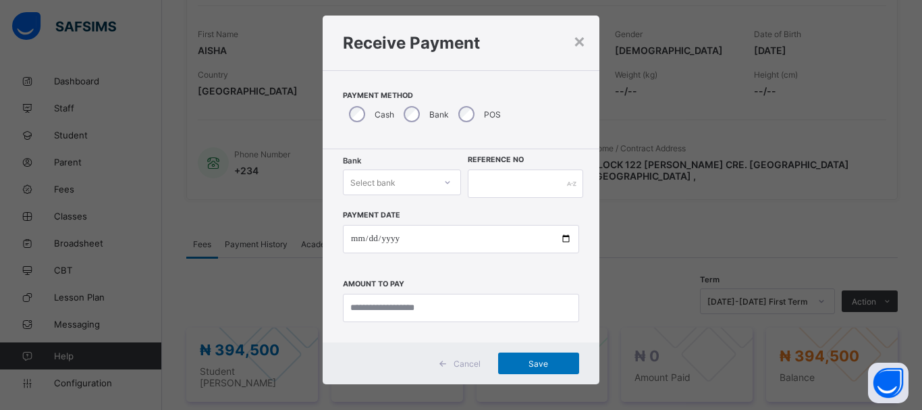
click at [444, 182] on icon at bounding box center [448, 183] width 8 height 14
click at [504, 186] on input "text" at bounding box center [525, 184] width 115 height 28
type input "**"
click at [427, 309] on input "currency" at bounding box center [461, 308] width 236 height 28
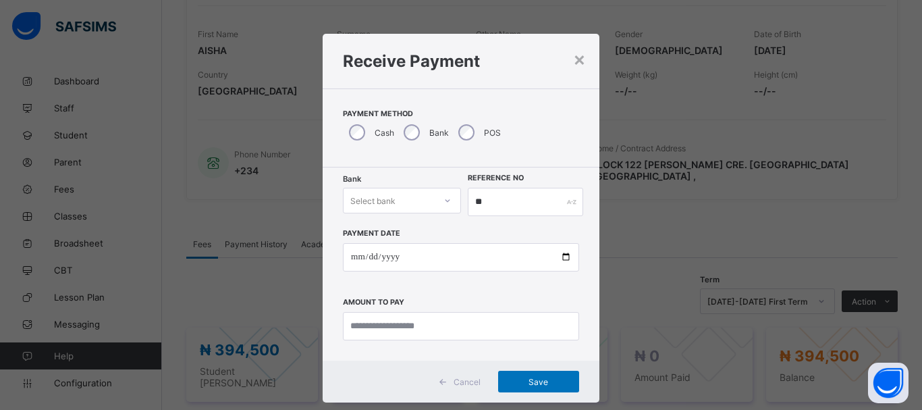
click at [473, 385] on span "Cancel" at bounding box center [467, 382] width 27 height 10
